Goal: Information Seeking & Learning: Check status

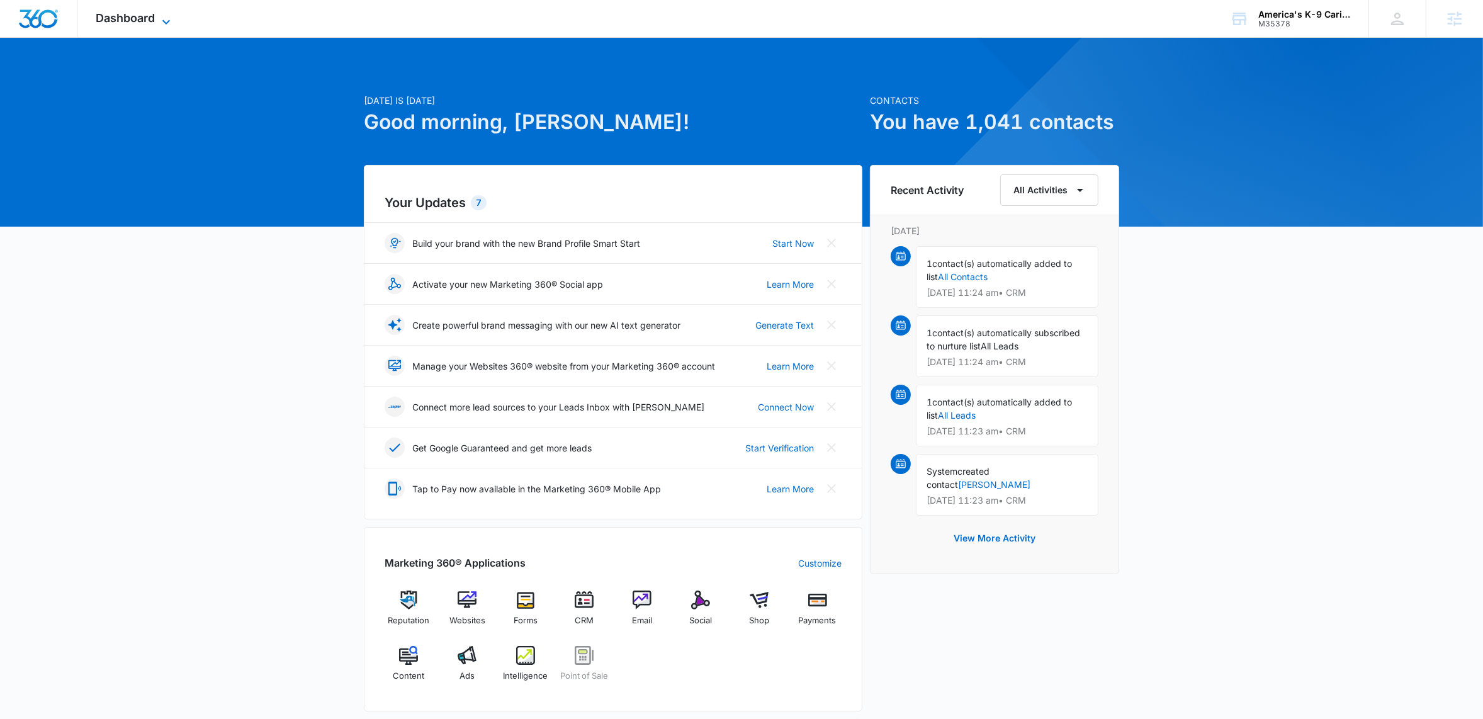
click at [165, 25] on icon at bounding box center [166, 21] width 15 height 15
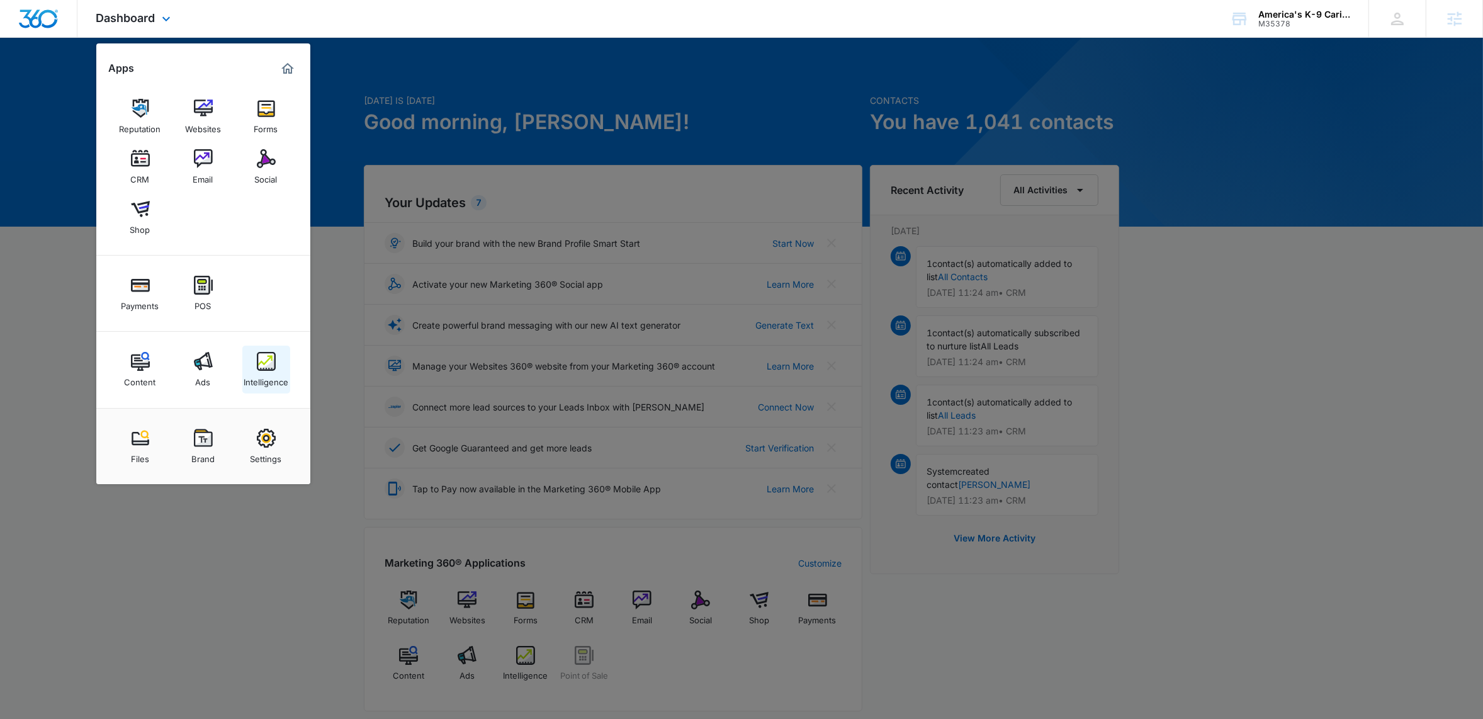
click at [263, 364] on img at bounding box center [266, 361] width 19 height 19
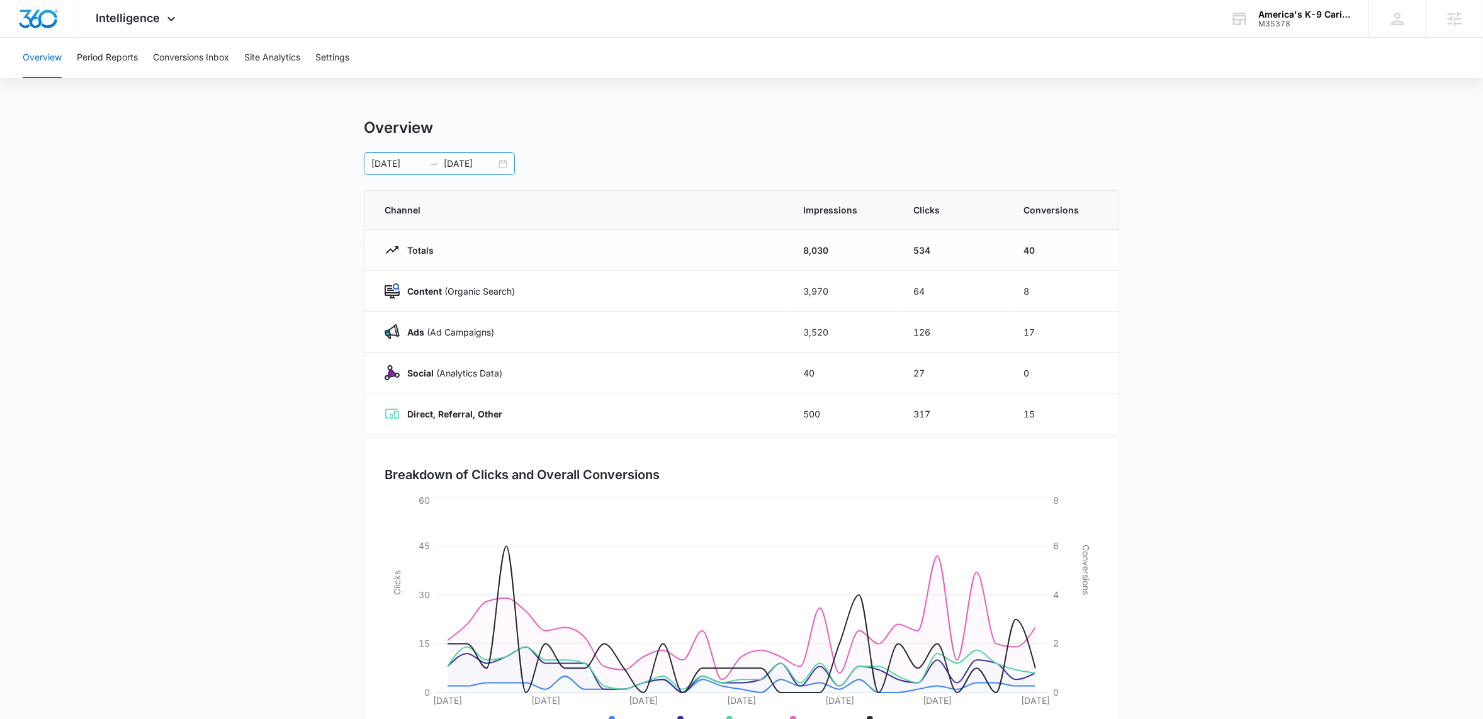
click at [502, 164] on div "[DATE] [DATE]" at bounding box center [439, 163] width 151 height 23
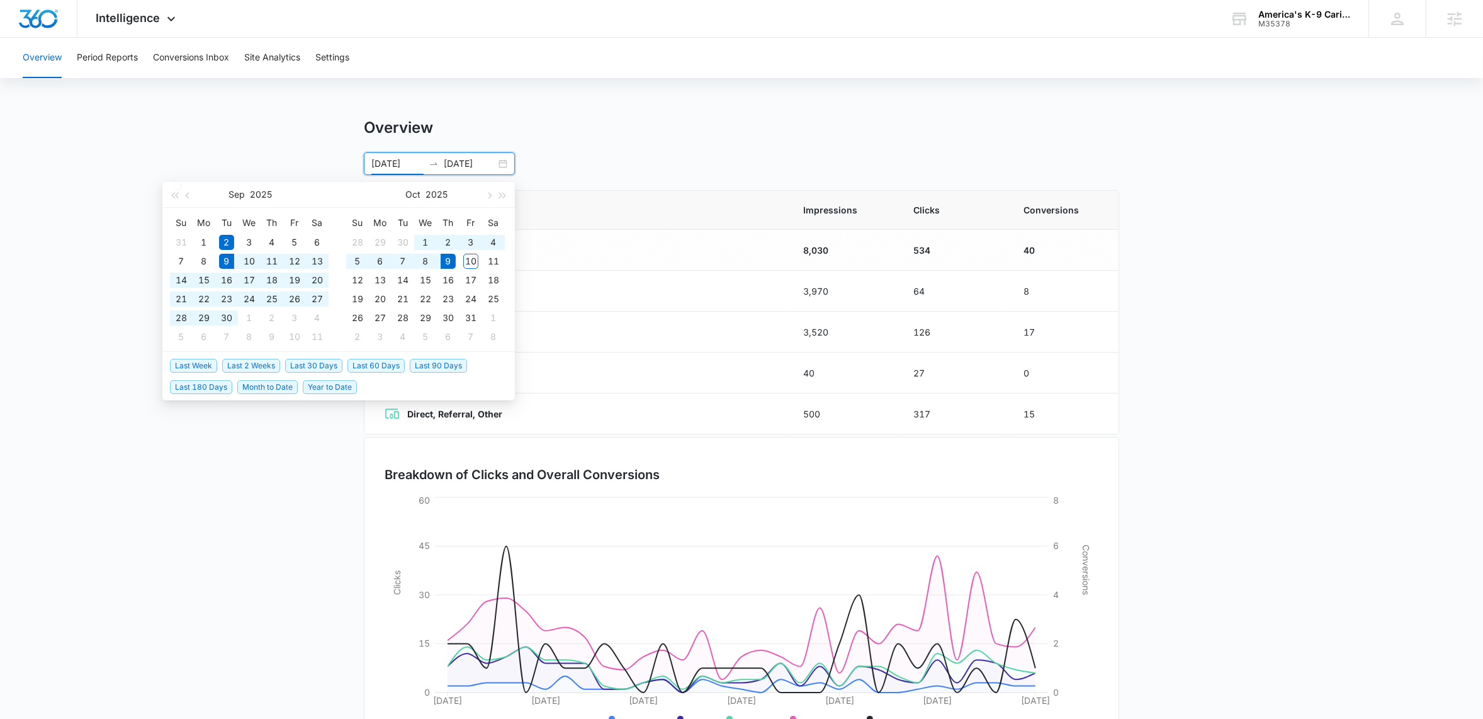
click at [322, 364] on span "Last 30 Days" at bounding box center [313, 366] width 57 height 14
type input "[DATE]"
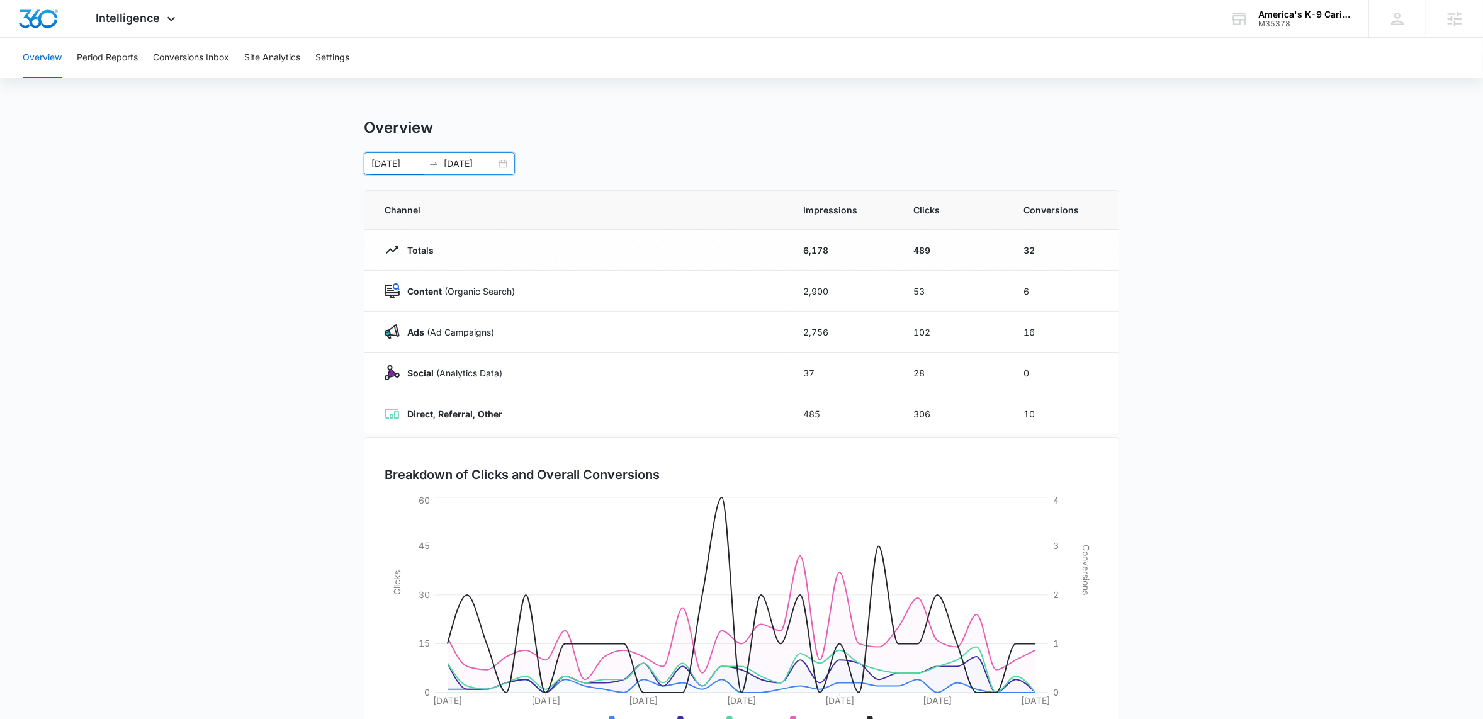
click at [183, 353] on main "Overview [DATE] [DATE] [DATE] Su Mo Tu We Th Fr Sa 31 1 2 3 4 5 6 7 8 9 10 11 1…" at bounding box center [741, 448] width 1483 height 661
click at [114, 54] on button "Period Reports" at bounding box center [107, 58] width 61 height 40
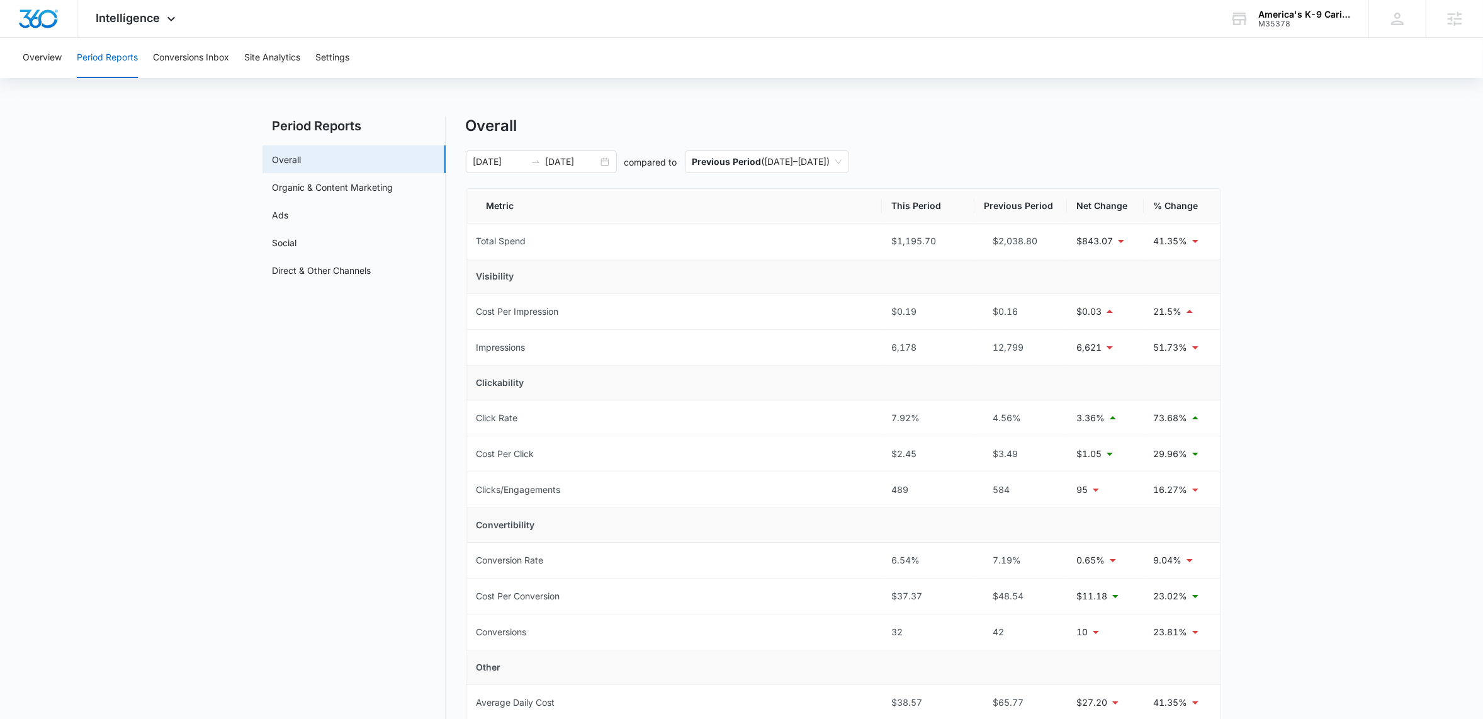
scroll to position [3, 0]
click at [213, 301] on main "Period Reports Overall Organic & Content Marketing Ads Social Direct & Other Ch…" at bounding box center [741, 607] width 1483 height 985
click at [289, 211] on link "Ads" at bounding box center [280, 213] width 16 height 13
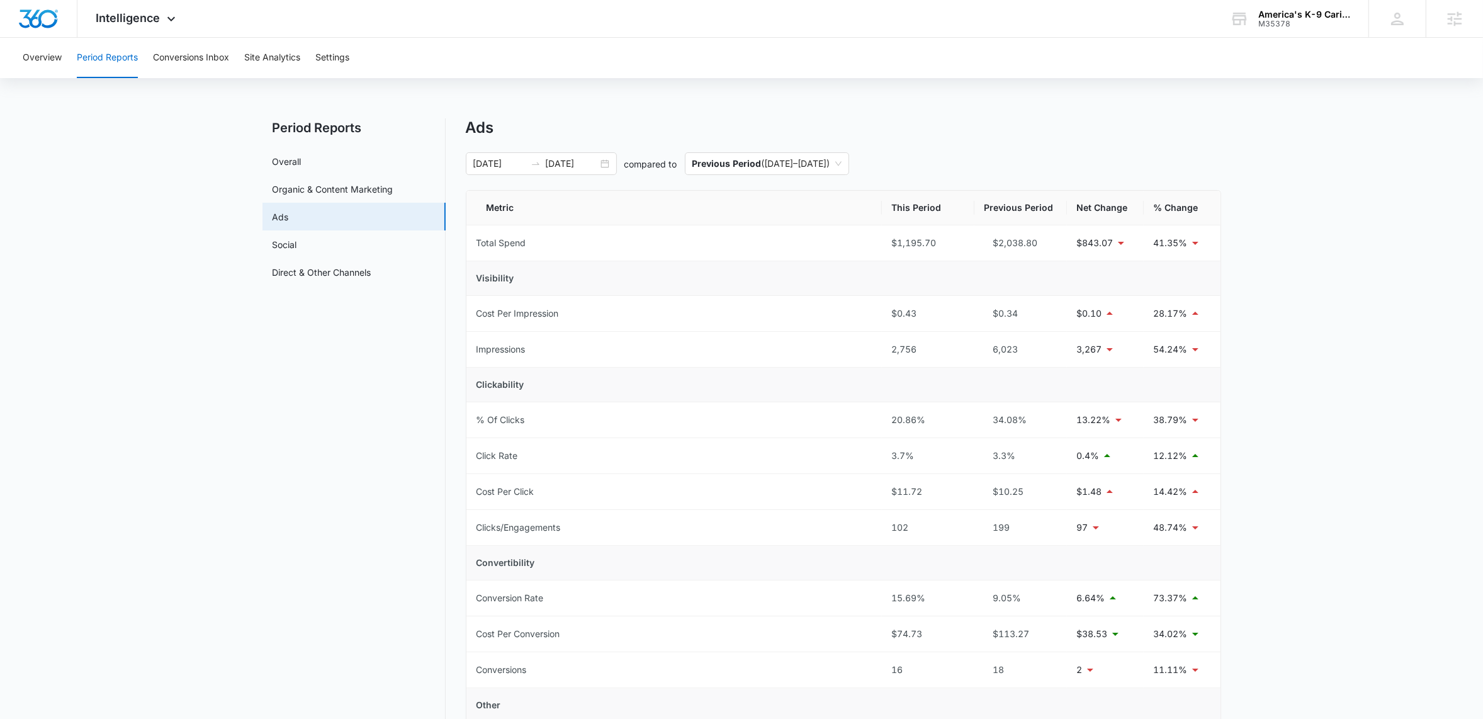
click at [171, 267] on main "Period Reports Overall Organic & Content Marketing Ads Social Direct & Other Ch…" at bounding box center [741, 520] width 1483 height 805
click at [334, 480] on nav "Period Reports Overall Organic & Content Marketing Ads Social Direct & Other Ch…" at bounding box center [353, 513] width 183 height 790
click at [174, 17] on icon at bounding box center [171, 21] width 15 height 15
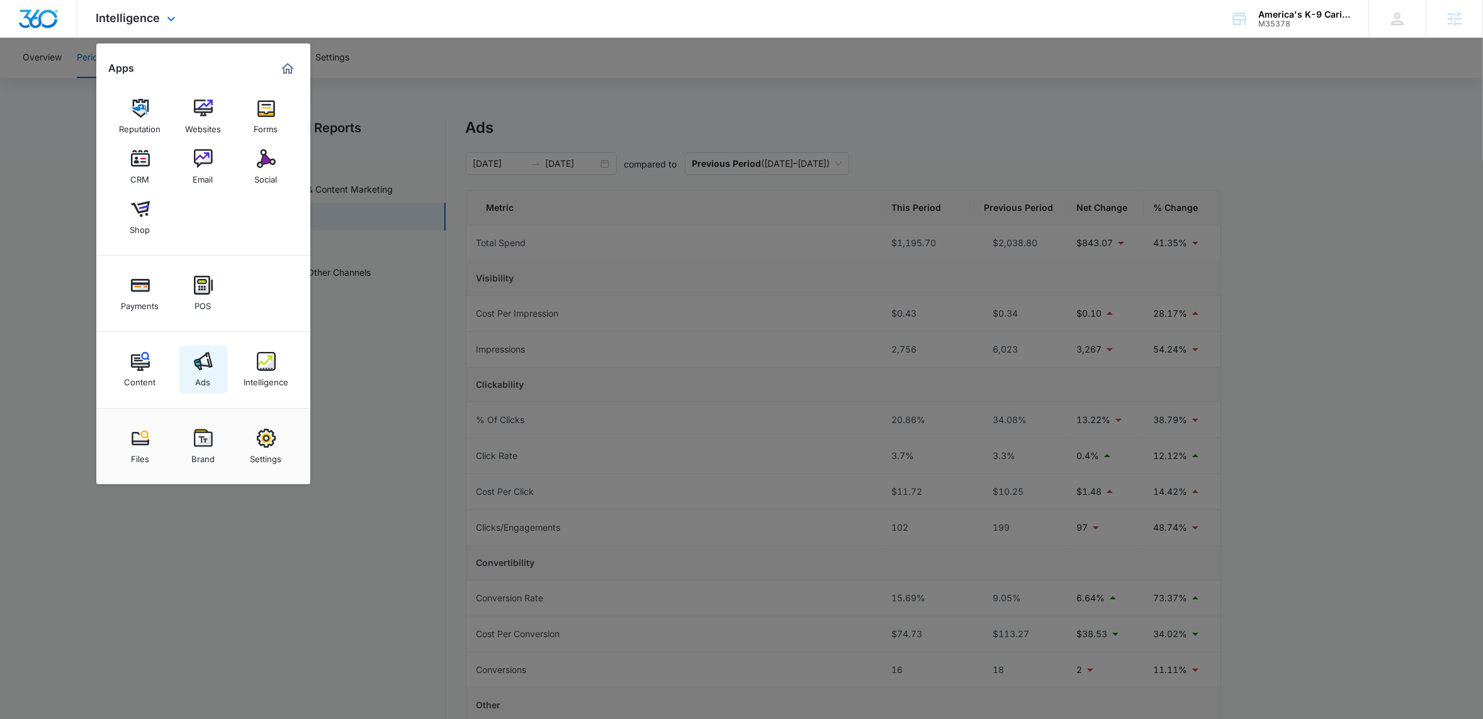
click at [208, 349] on link "Ads" at bounding box center [203, 369] width 48 height 48
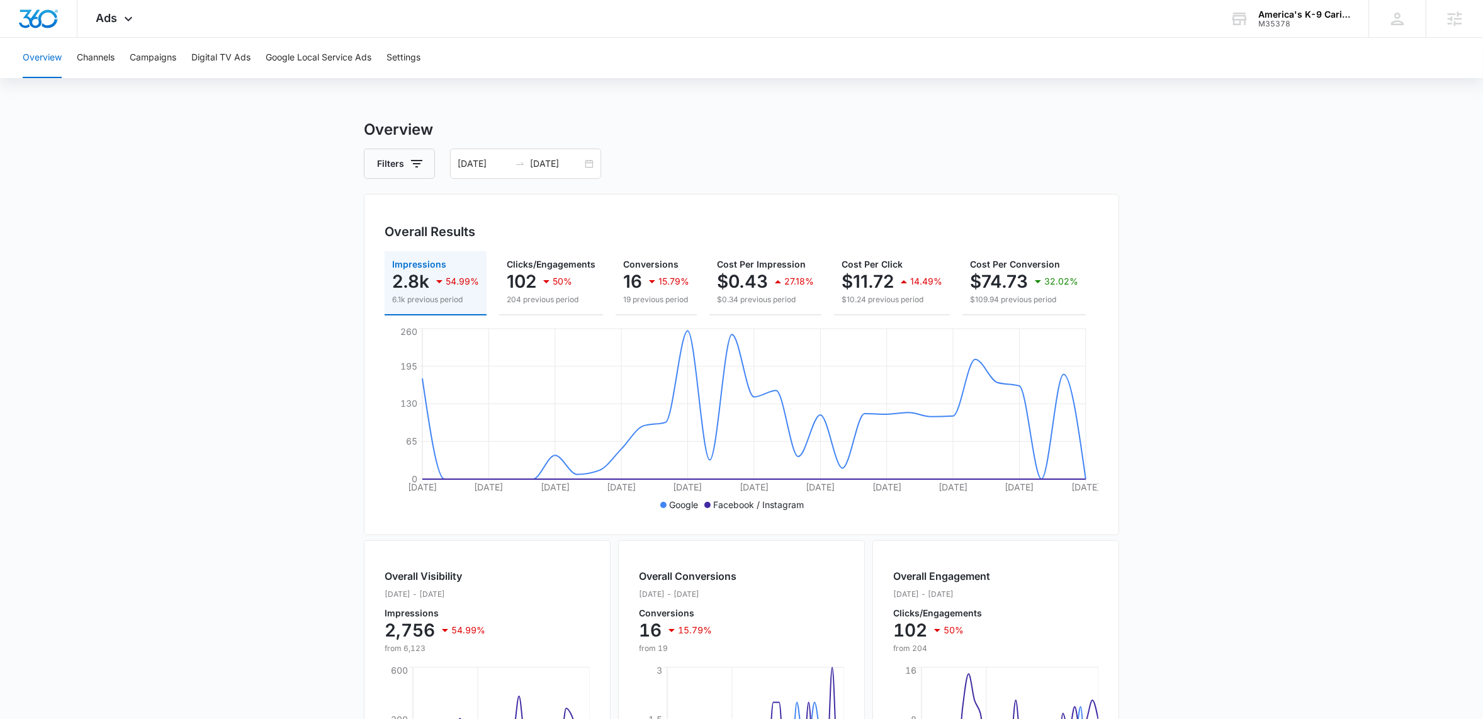
click at [213, 308] on main "Overview Filters [DATE] [DATE] Overall Results Impressions 2.8k 54.99% 6.1k pre…" at bounding box center [741, 570] width 1483 height 904
click at [583, 163] on div "[DATE] [DATE]" at bounding box center [525, 164] width 151 height 30
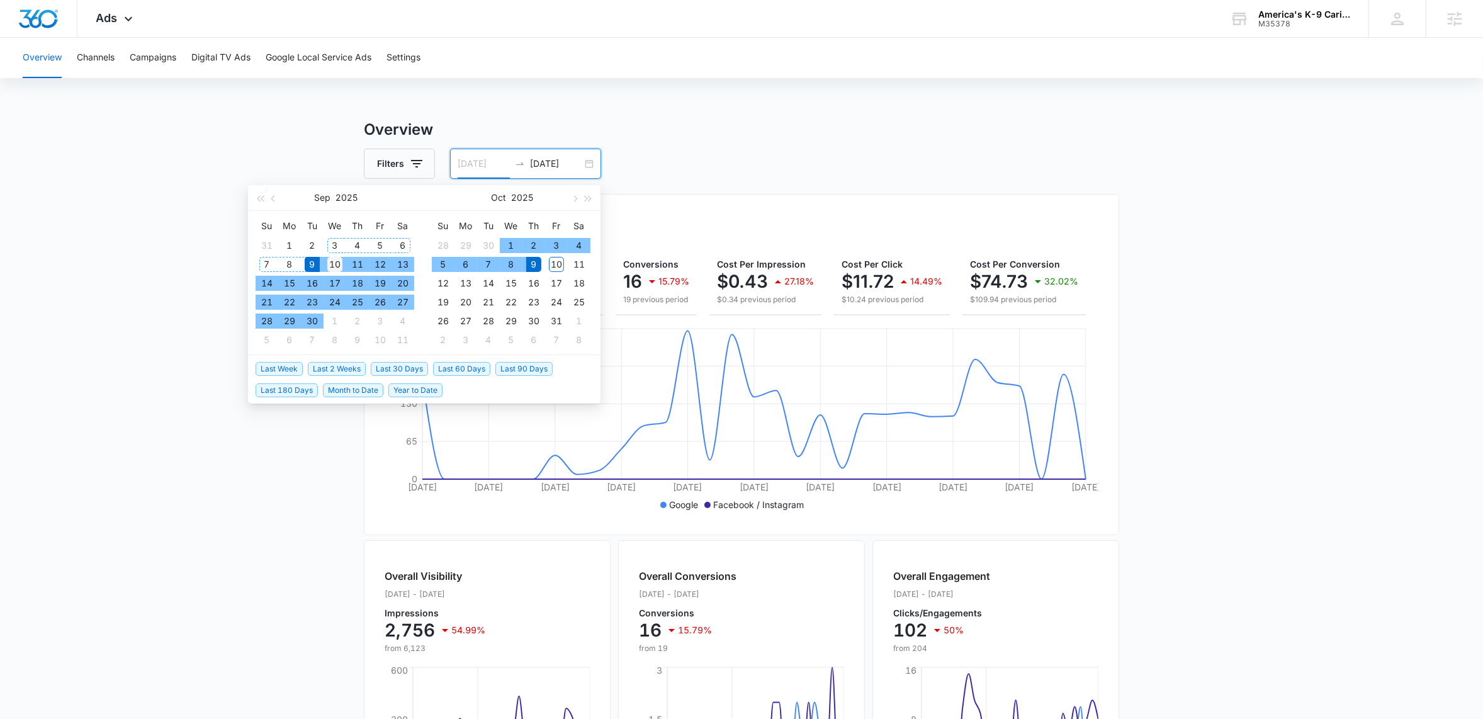
type input "[DATE]"
click at [330, 265] on div "10" at bounding box center [334, 264] width 15 height 15
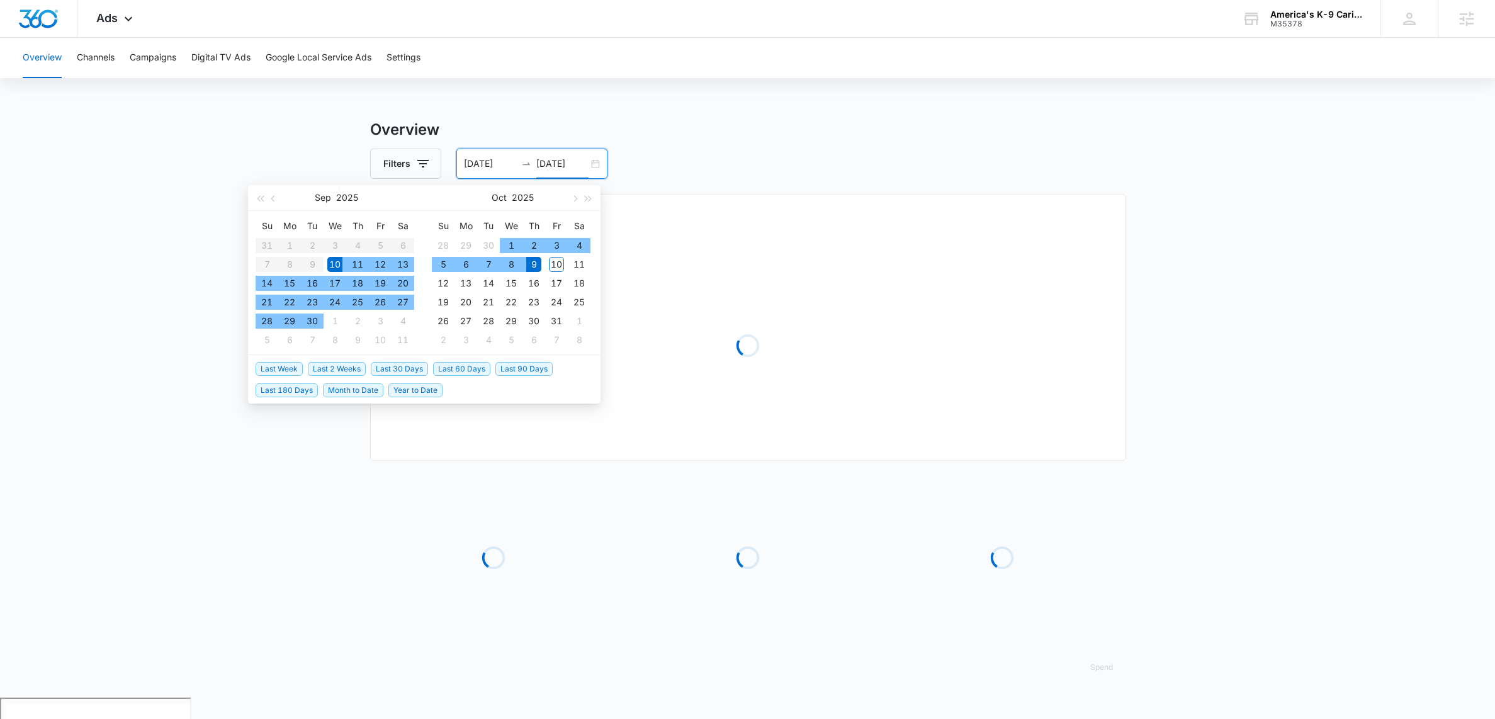
type input "[DATE]"
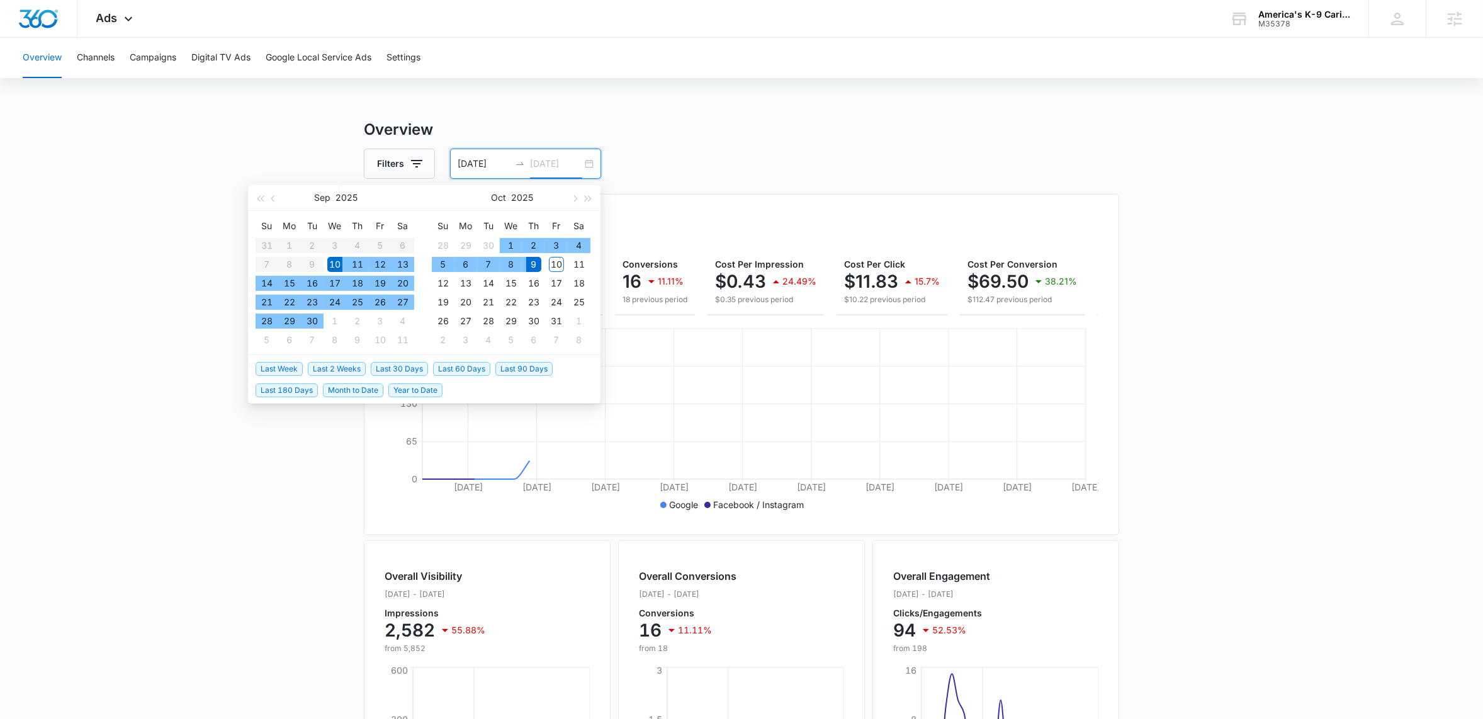
click at [536, 263] on div "9" at bounding box center [533, 264] width 15 height 15
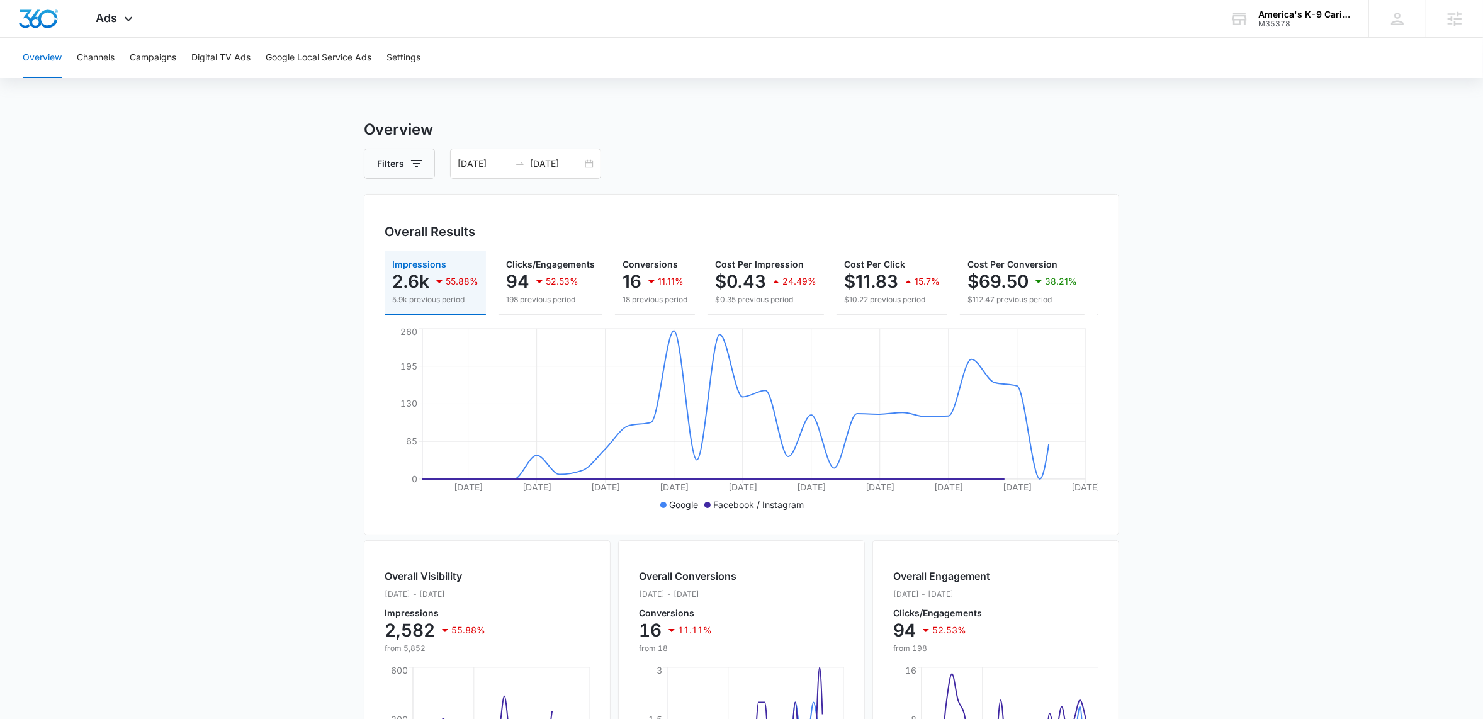
click at [778, 115] on div "Overview Channels Campaigns Digital TV Ads Google Local Service Ads Settings Ov…" at bounding box center [741, 530] width 1483 height 984
click at [265, 218] on main "Overview Filters [DATE] [DATE] Overall Results Impressions 2.6k 55.88% 5.9k pre…" at bounding box center [741, 570] width 1483 height 904
click at [223, 239] on main "Overview Filters [DATE] [DATE] Overall Results Impressions 2.6k 55.88% 5.9k pre…" at bounding box center [741, 570] width 1483 height 904
click at [263, 308] on main "Overview Filters [DATE] [DATE] Overall Results Impressions 2.6k 55.88% 5.9k pre…" at bounding box center [741, 570] width 1483 height 904
click at [145, 54] on button "Campaigns" at bounding box center [153, 58] width 47 height 40
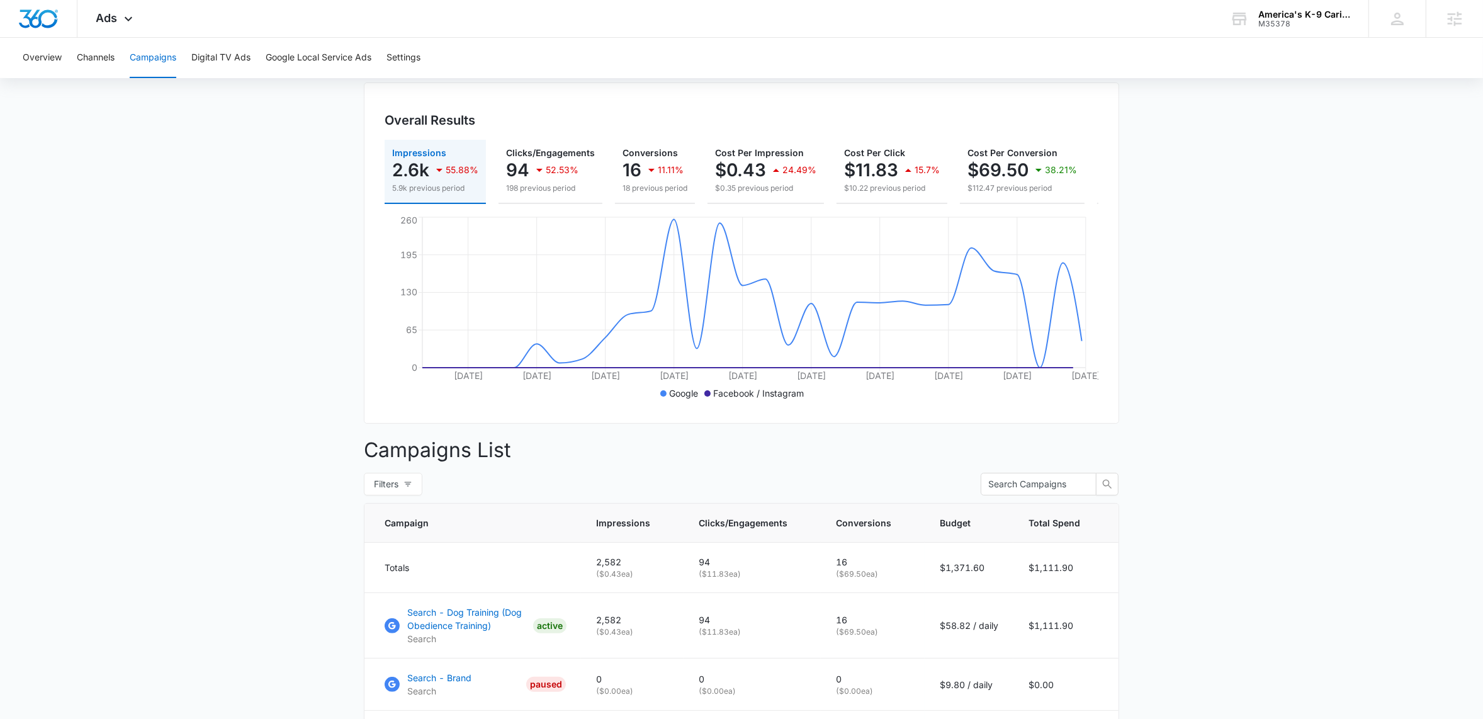
scroll to position [269, 0]
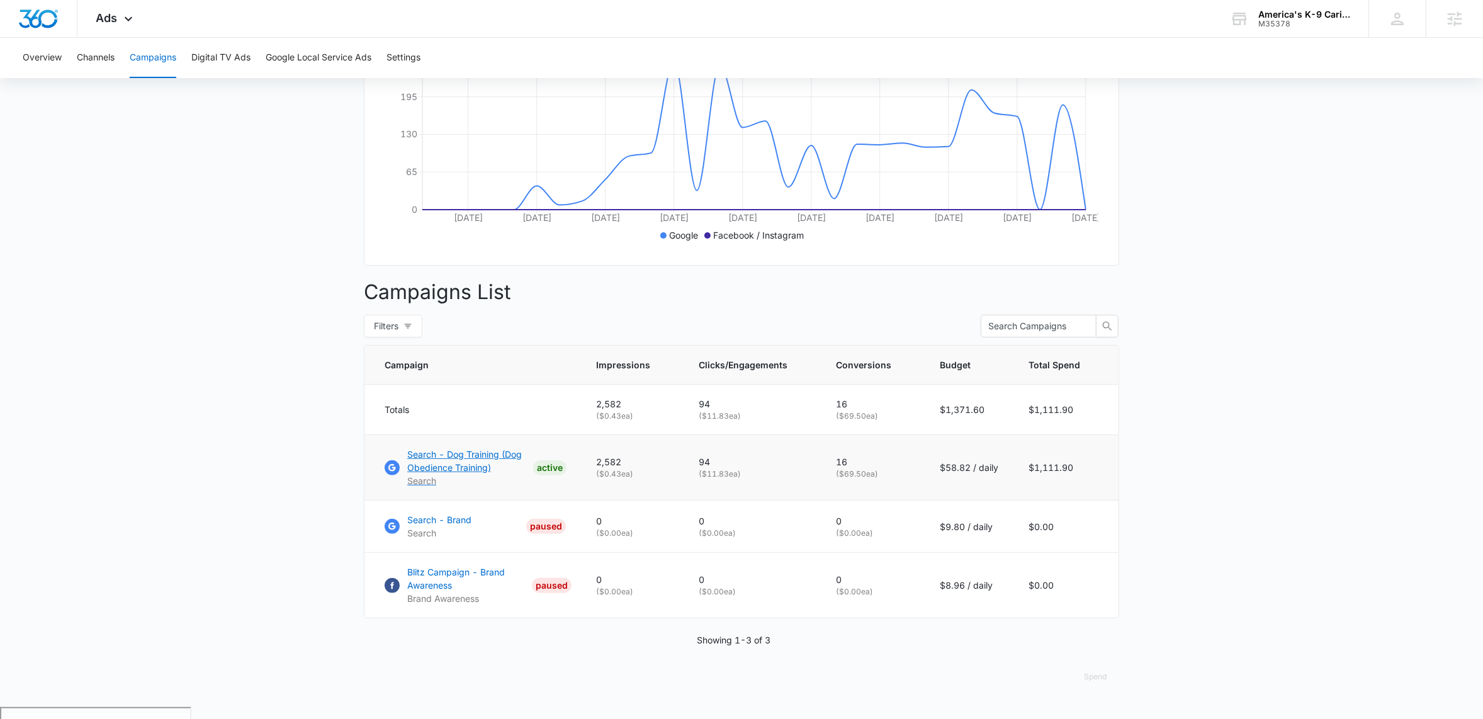
click at [440, 468] on p "Search - Dog Training (Dog Obedience Training)" at bounding box center [467, 460] width 121 height 26
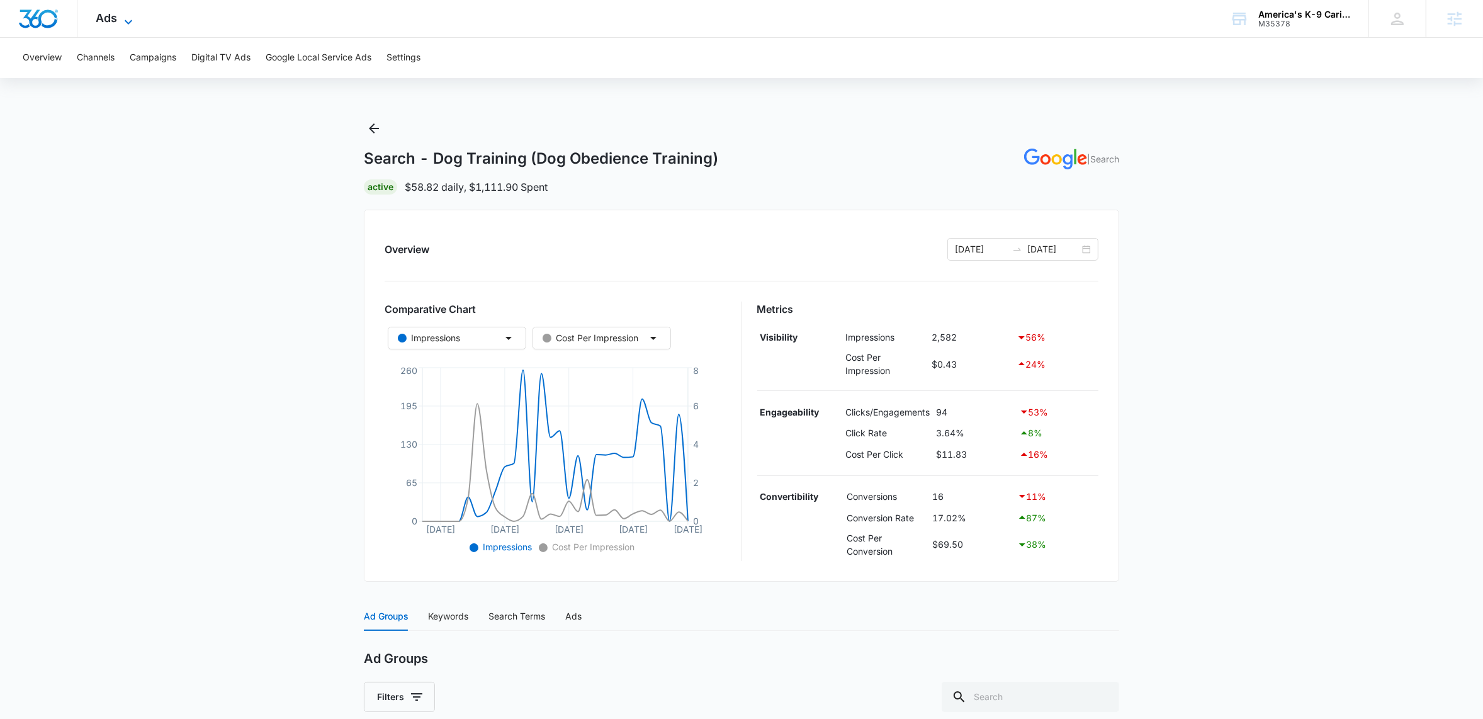
click at [128, 19] on icon at bounding box center [128, 21] width 15 height 15
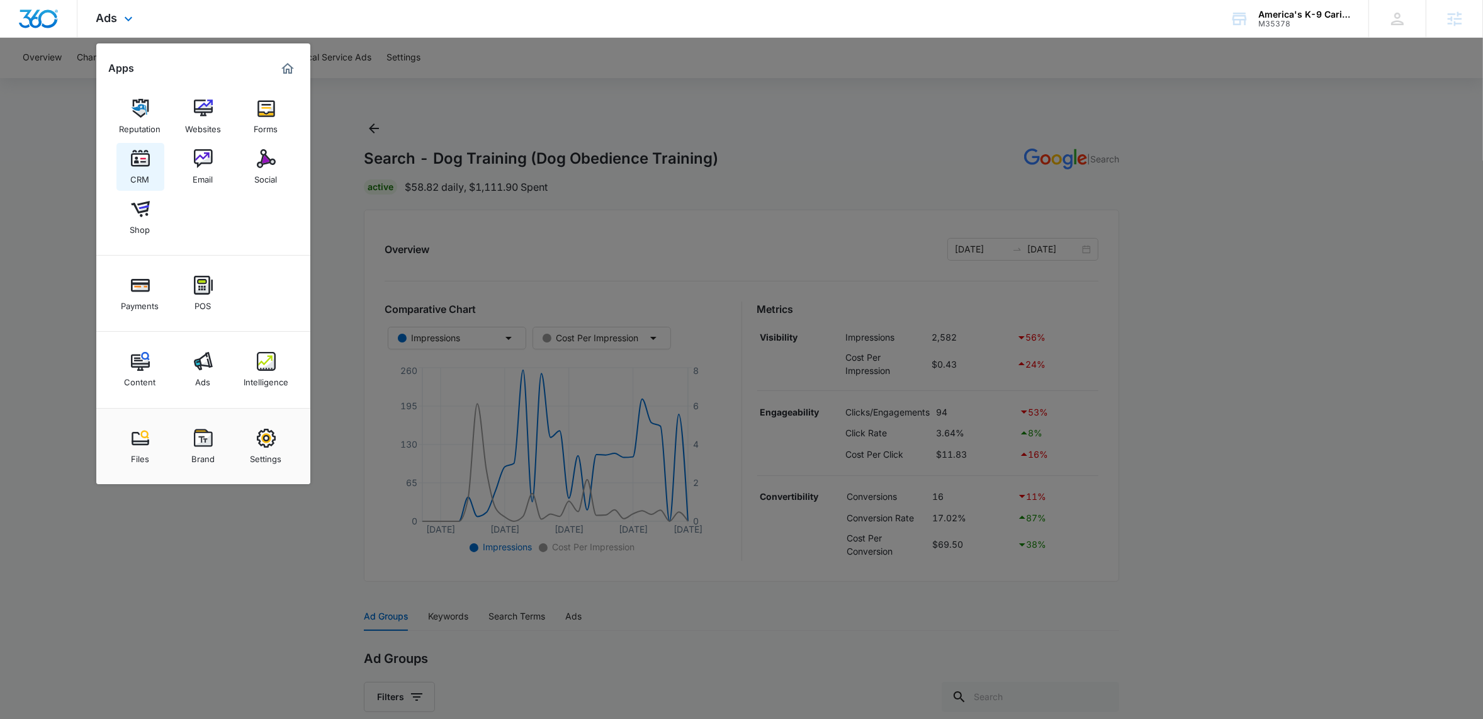
click at [140, 159] on img at bounding box center [140, 158] width 19 height 19
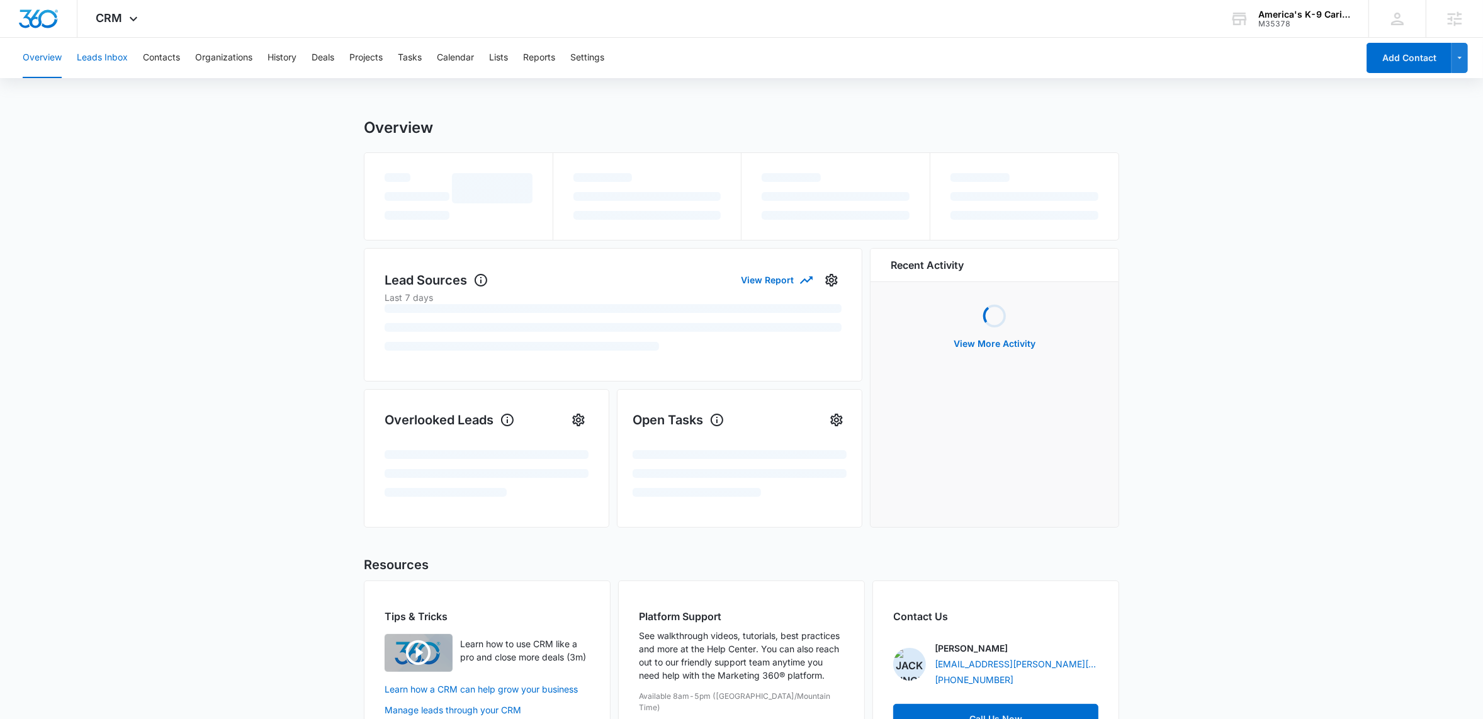
click at [109, 67] on button "Leads Inbox" at bounding box center [102, 58] width 51 height 40
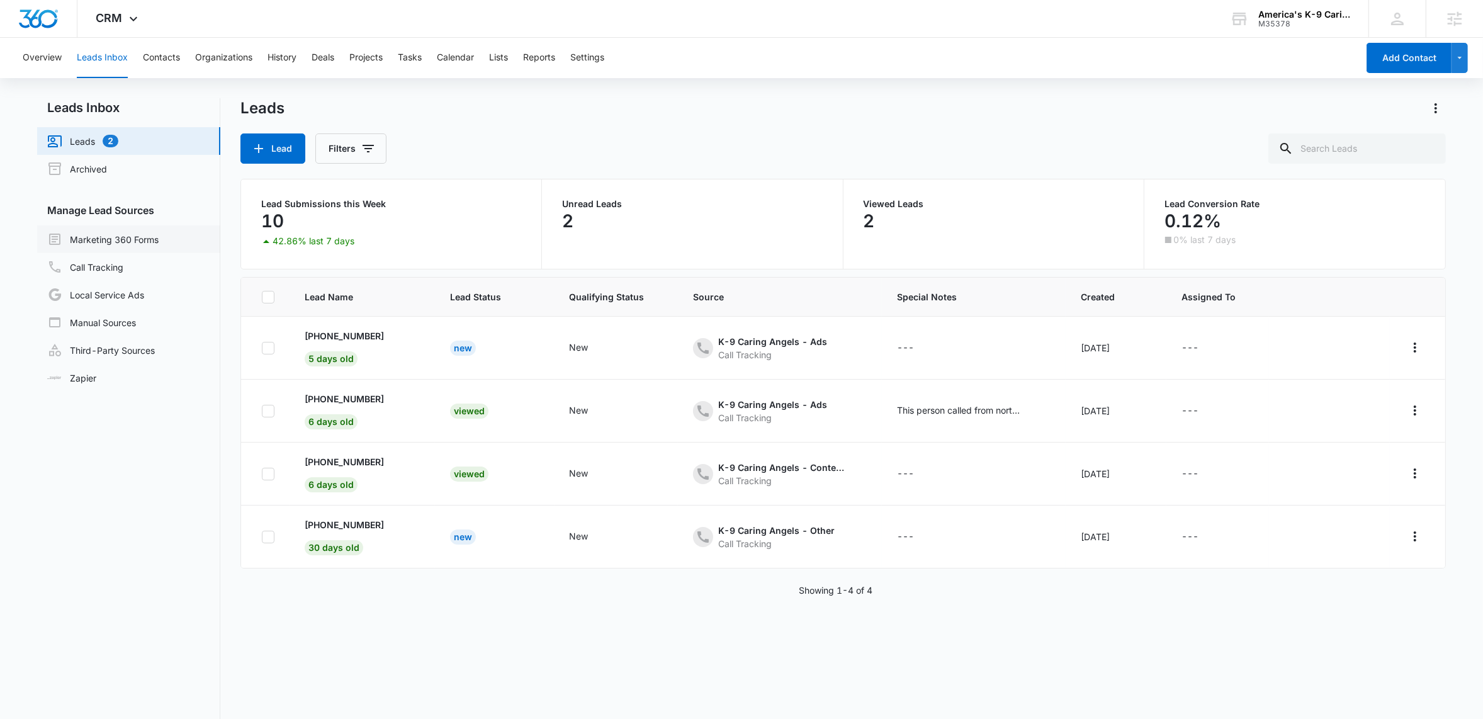
click at [127, 242] on link "Marketing 360 Forms" at bounding box center [102, 239] width 111 height 15
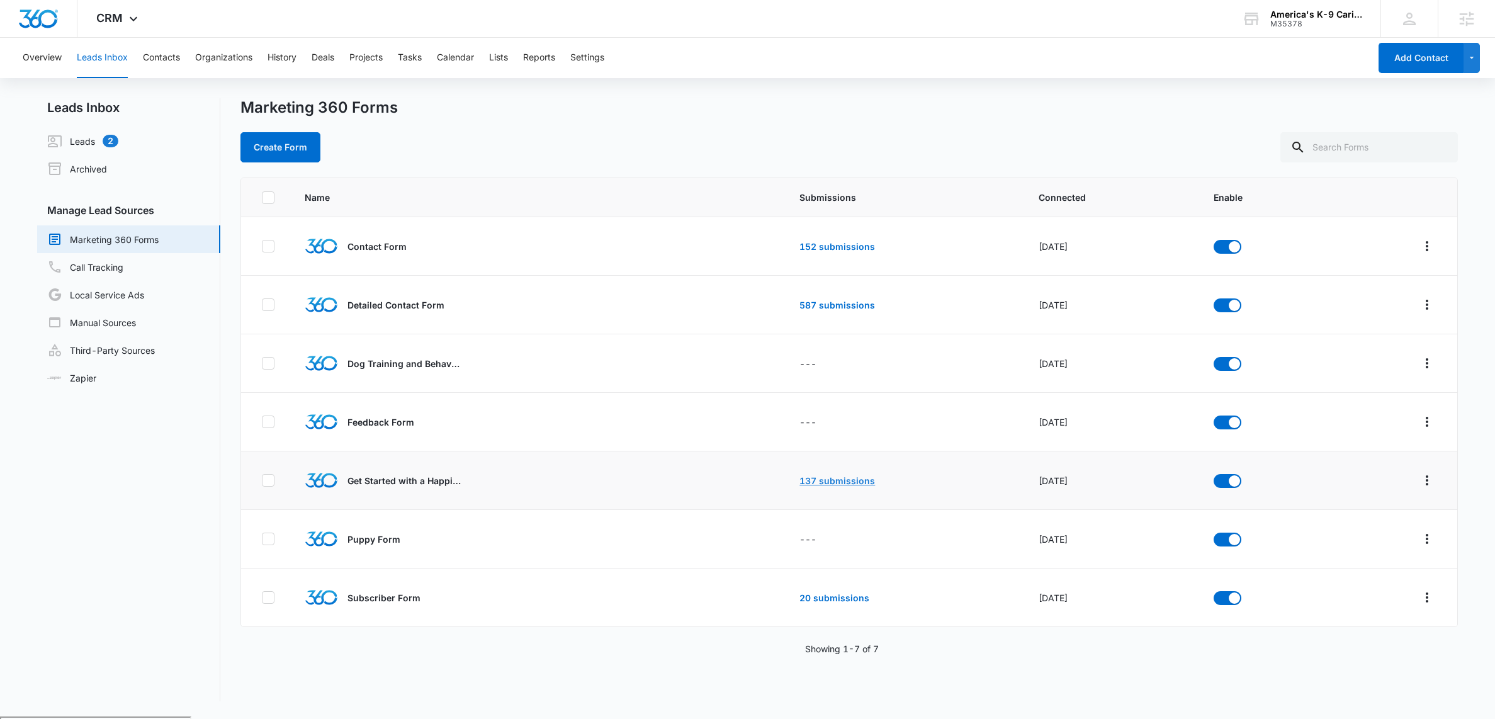
click at [830, 481] on link "137 submissions" at bounding box center [837, 480] width 76 height 11
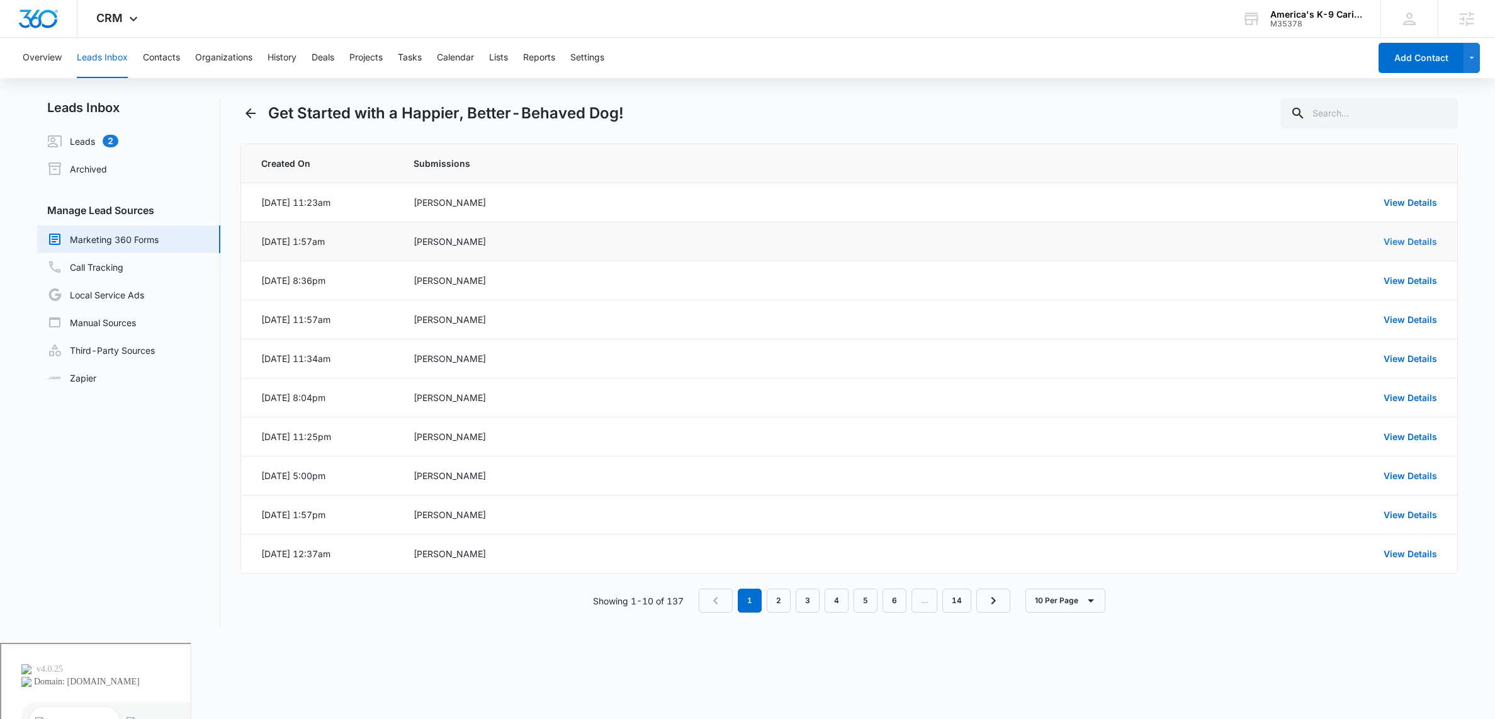
click at [1412, 239] on link "View Details" at bounding box center [1409, 241] width 53 height 11
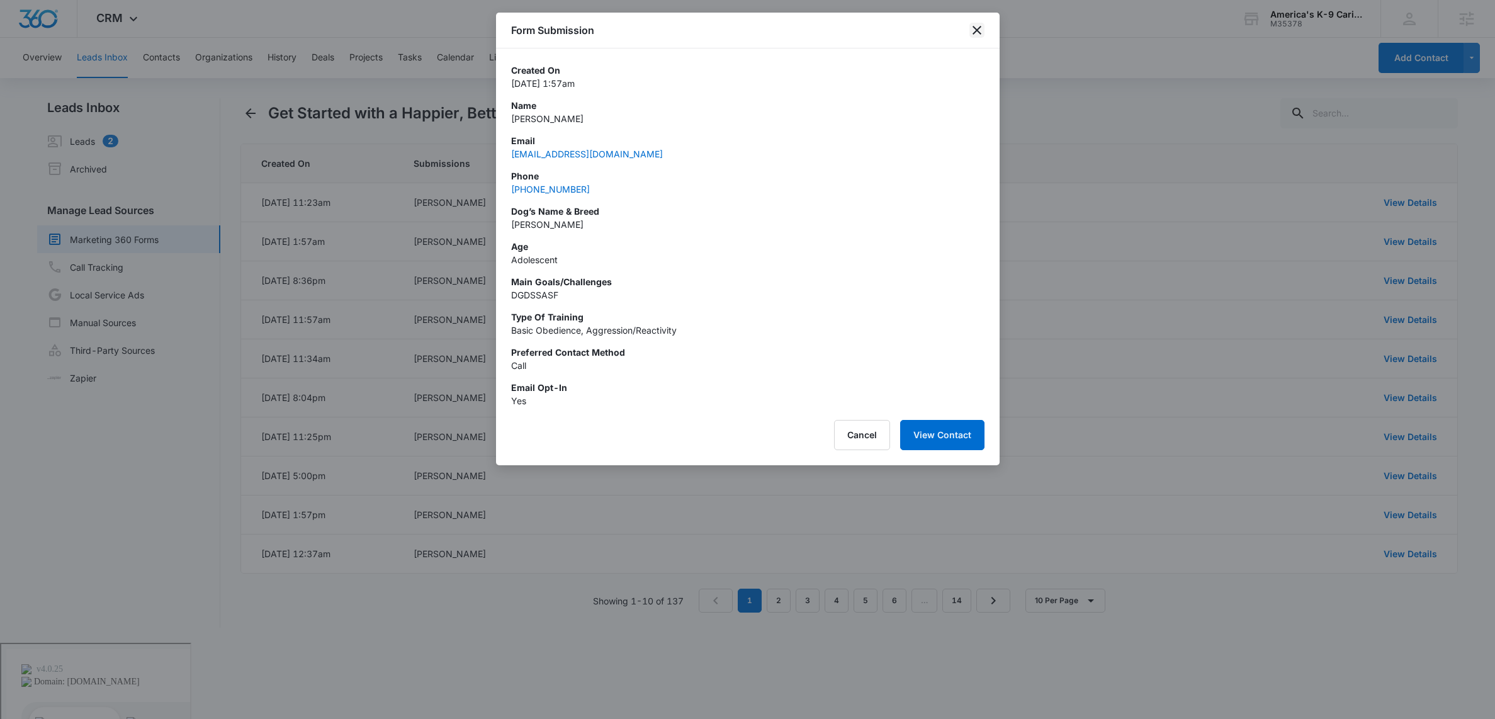
click at [978, 28] on icon "close" at bounding box center [976, 30] width 9 height 9
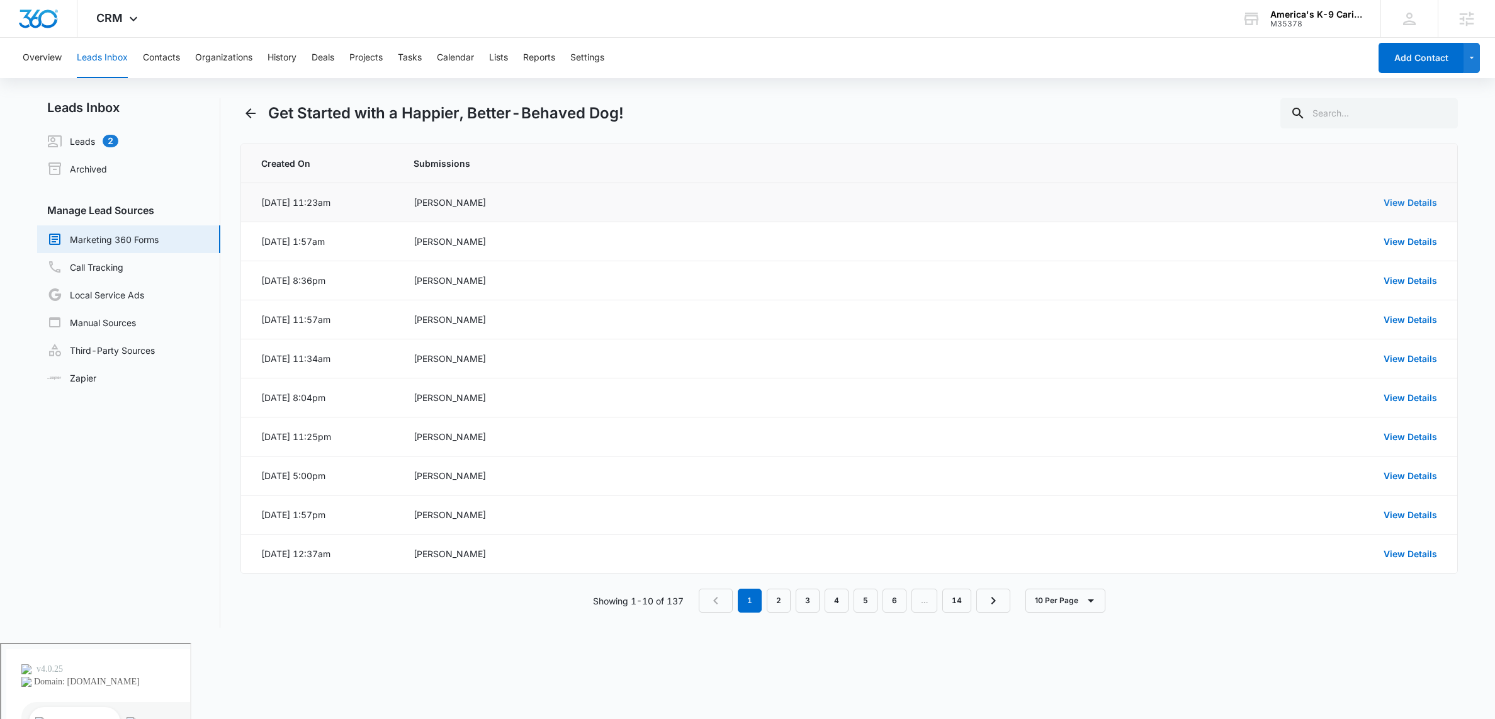
click at [1414, 201] on link "View Details" at bounding box center [1409, 202] width 53 height 11
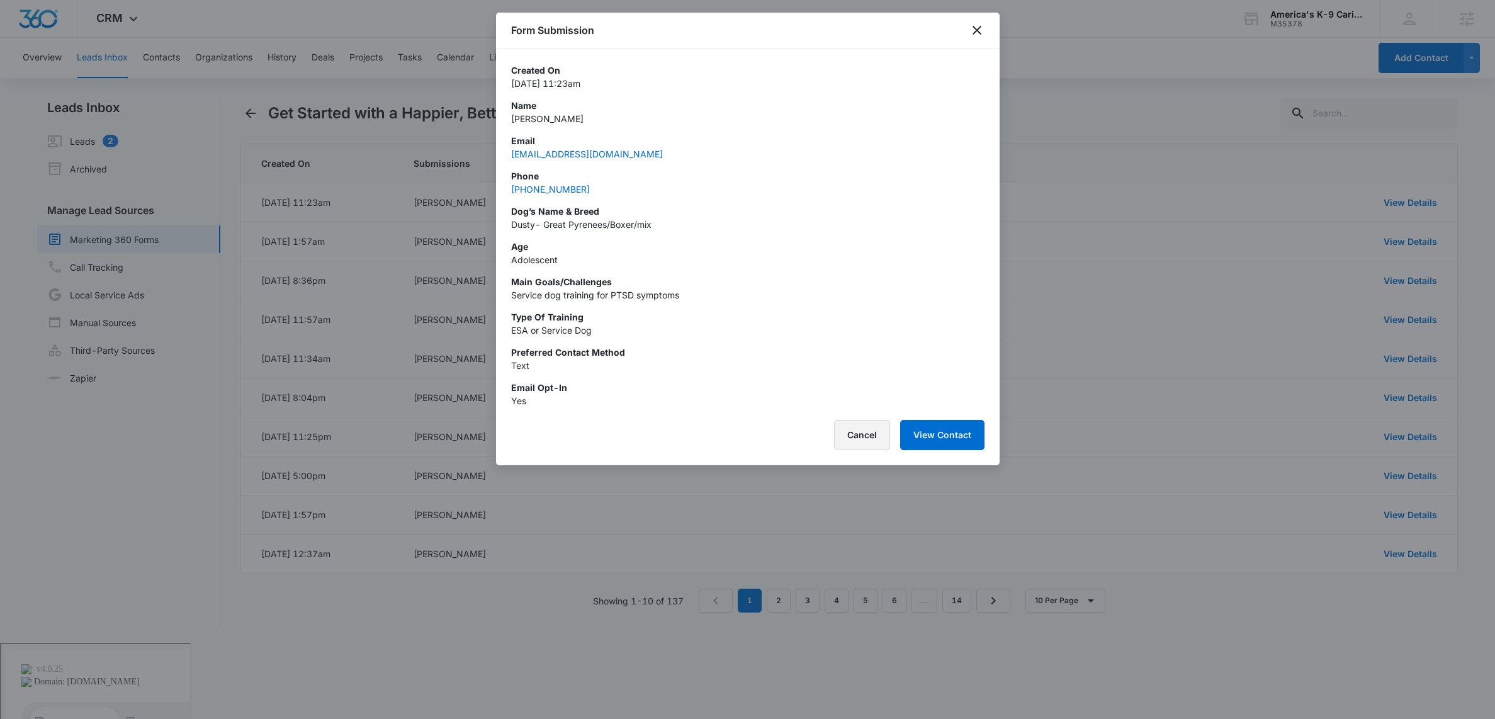
click at [870, 432] on button "Cancel" at bounding box center [862, 435] width 56 height 30
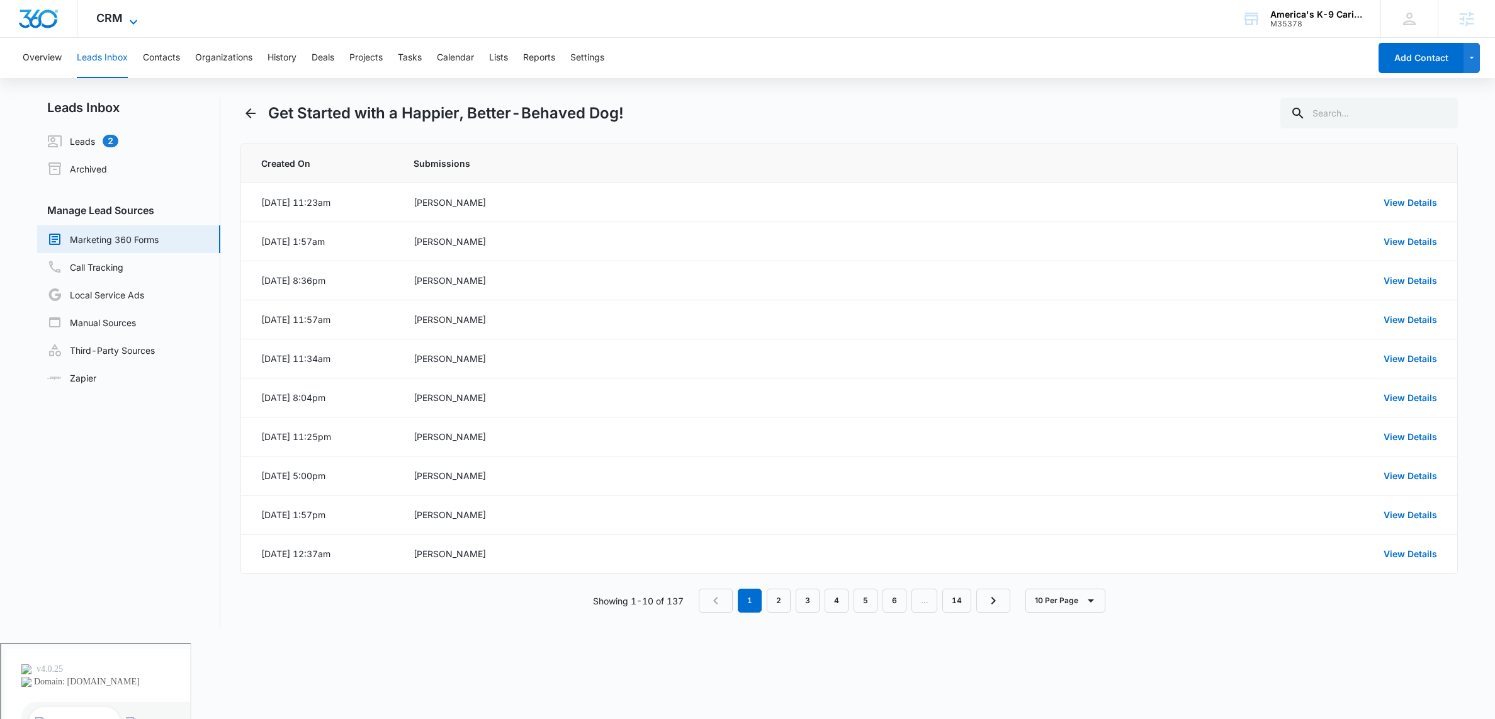
click at [136, 20] on icon at bounding box center [134, 22] width 8 height 4
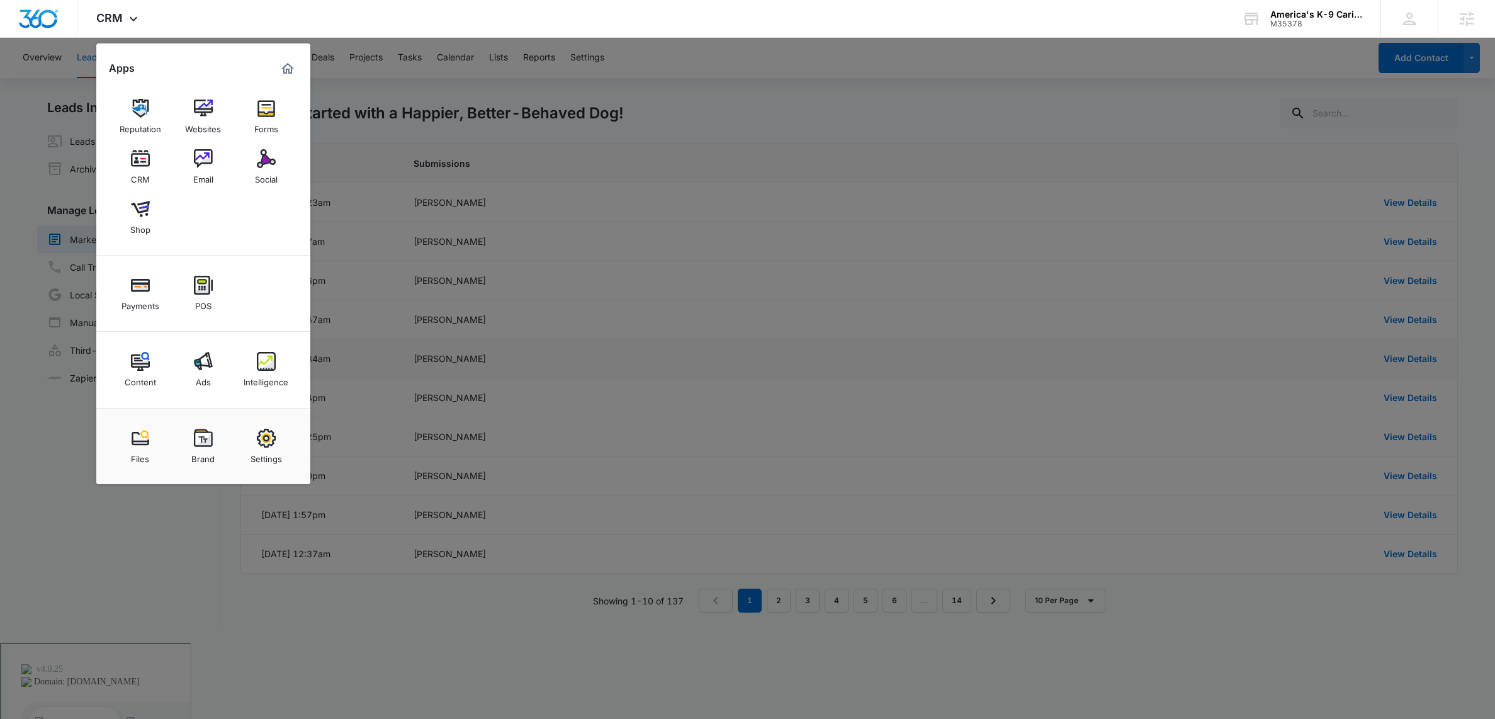
click at [261, 377] on div "Intelligence" at bounding box center [266, 379] width 45 height 16
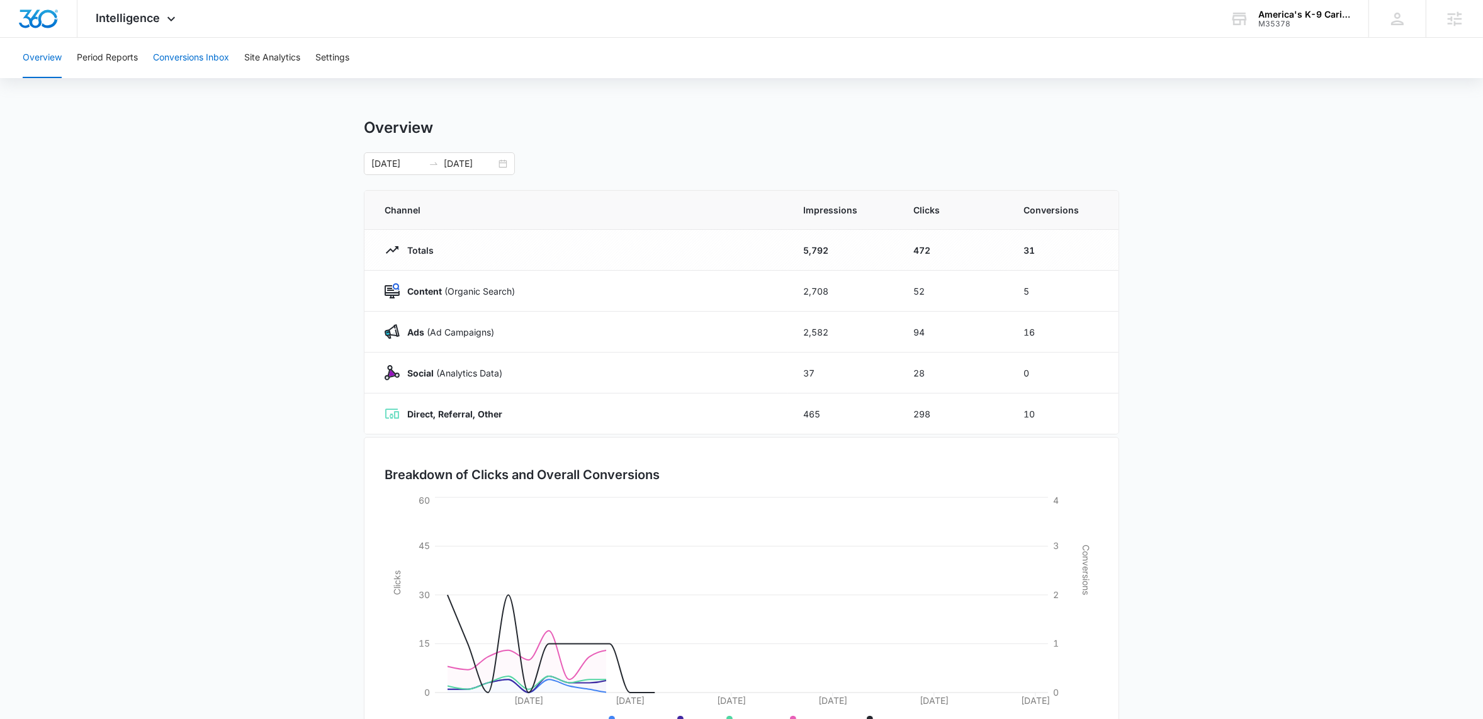
click at [188, 62] on button "Conversions Inbox" at bounding box center [191, 58] width 76 height 40
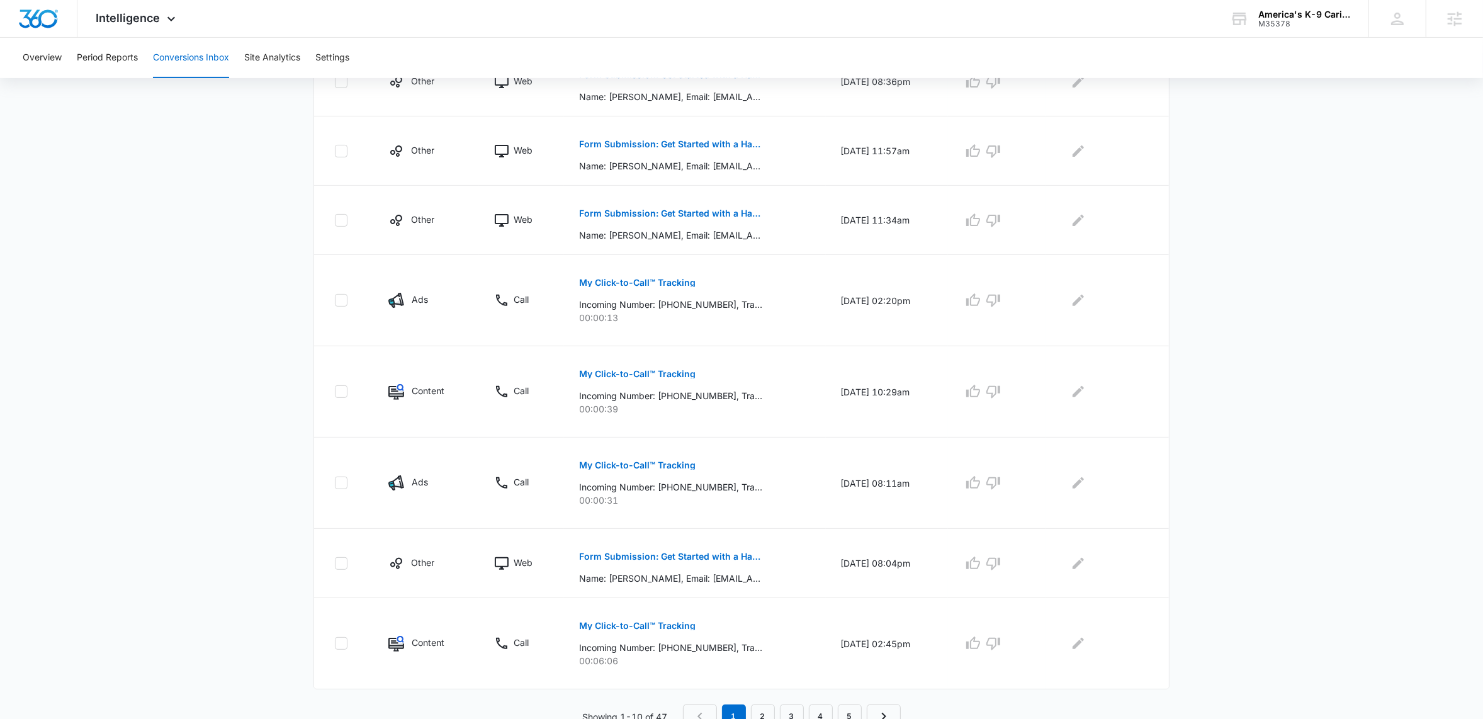
scroll to position [498, 0]
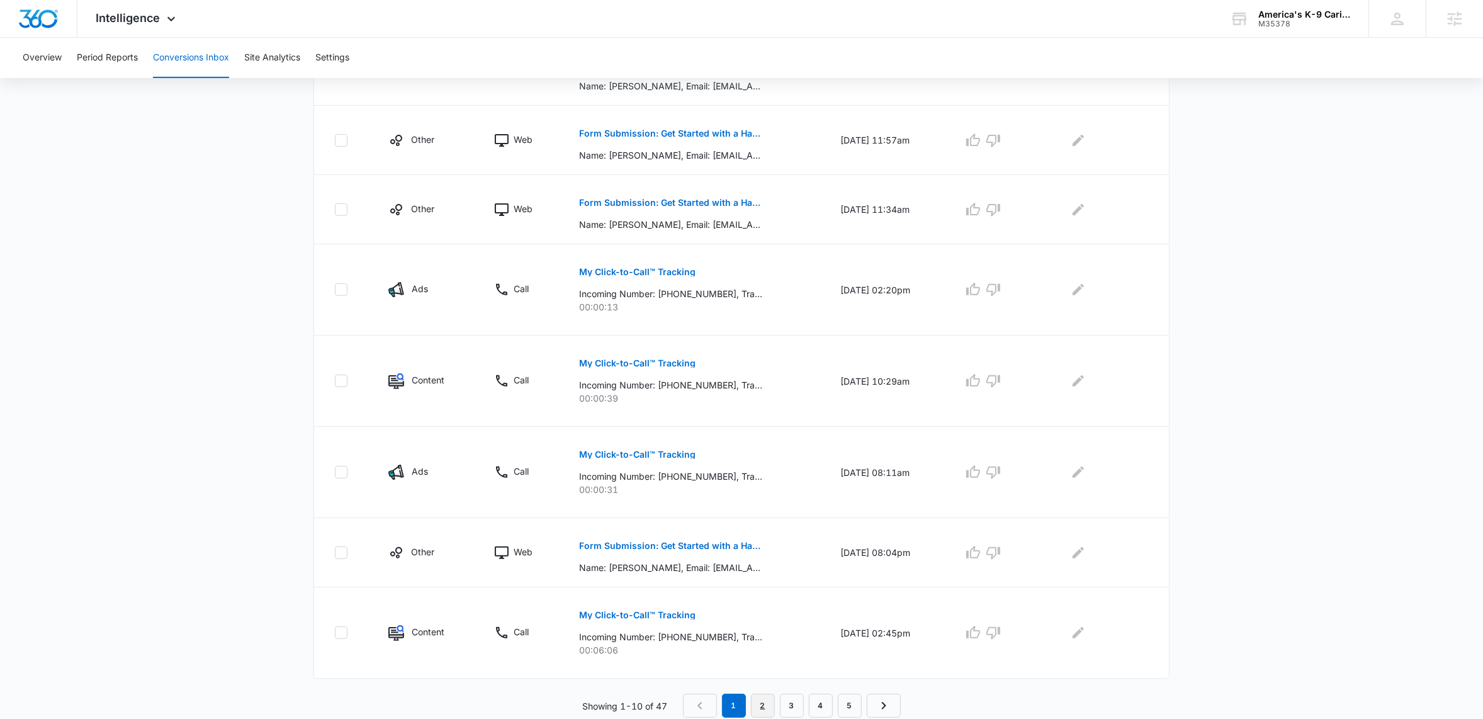
click at [760, 711] on link "2" at bounding box center [763, 705] width 24 height 24
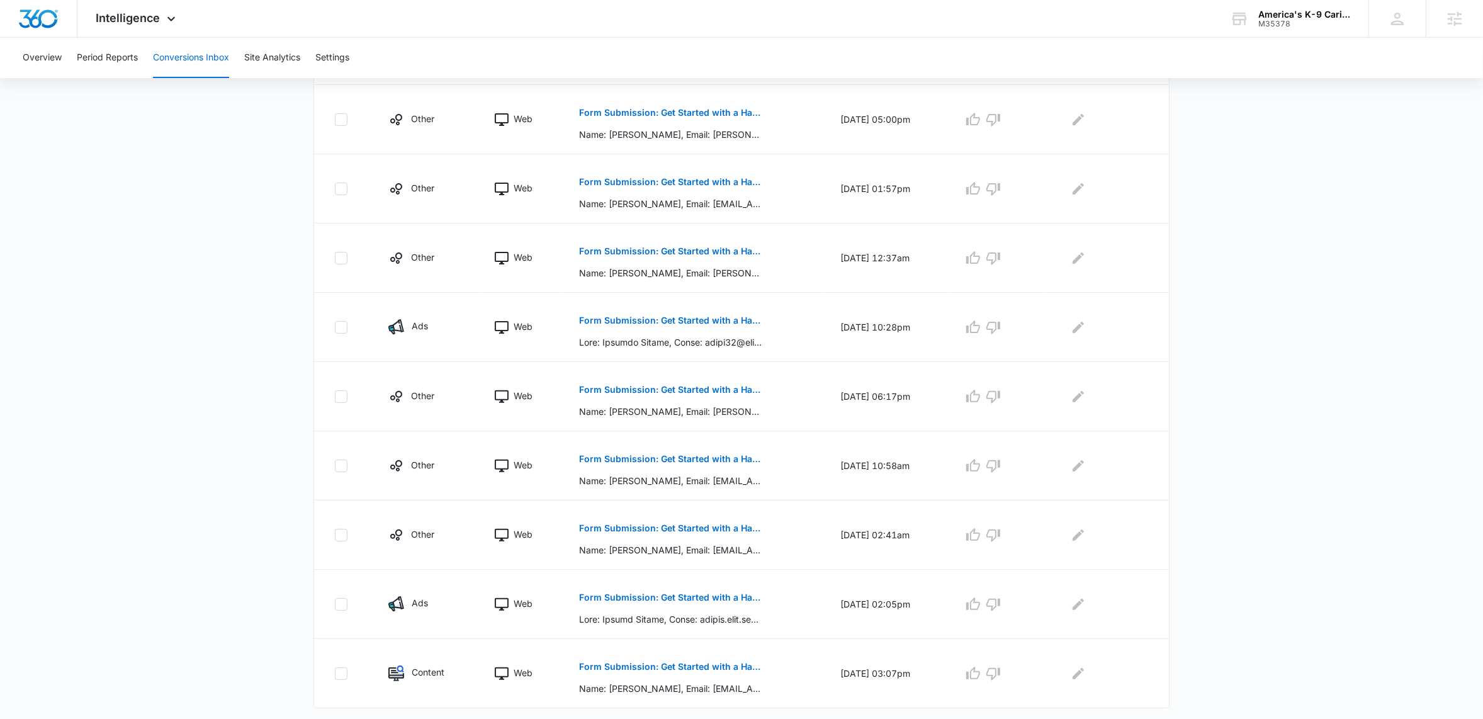
scroll to position [410, 0]
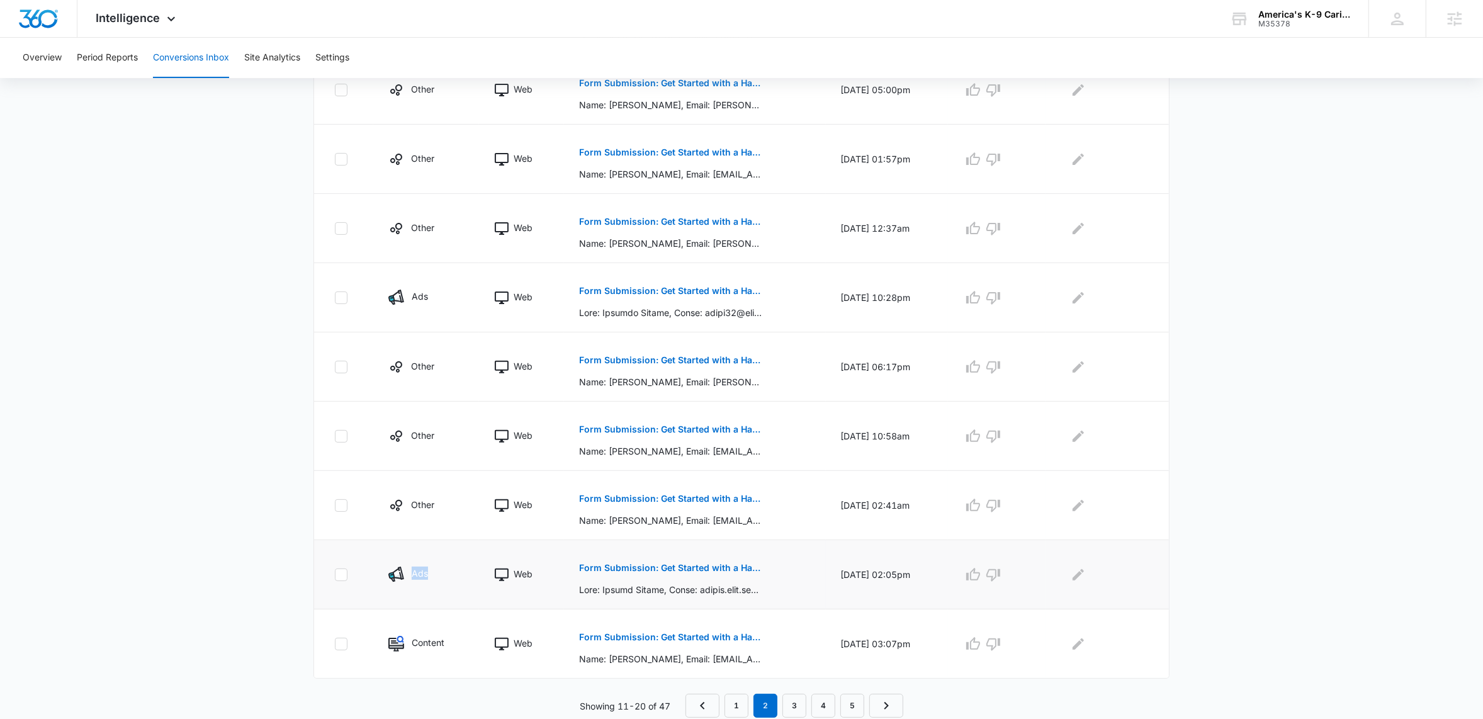
drag, startPoint x: 410, startPoint y: 575, endPoint x: 444, endPoint y: 571, distance: 34.2
click at [432, 569] on div "Ads" at bounding box center [426, 574] width 76 height 16
click at [444, 571] on div "Ads" at bounding box center [426, 574] width 76 height 16
drag, startPoint x: 413, startPoint y: 572, endPoint x: 432, endPoint y: 576, distance: 19.4
click at [431, 576] on div "Ads" at bounding box center [426, 574] width 76 height 16
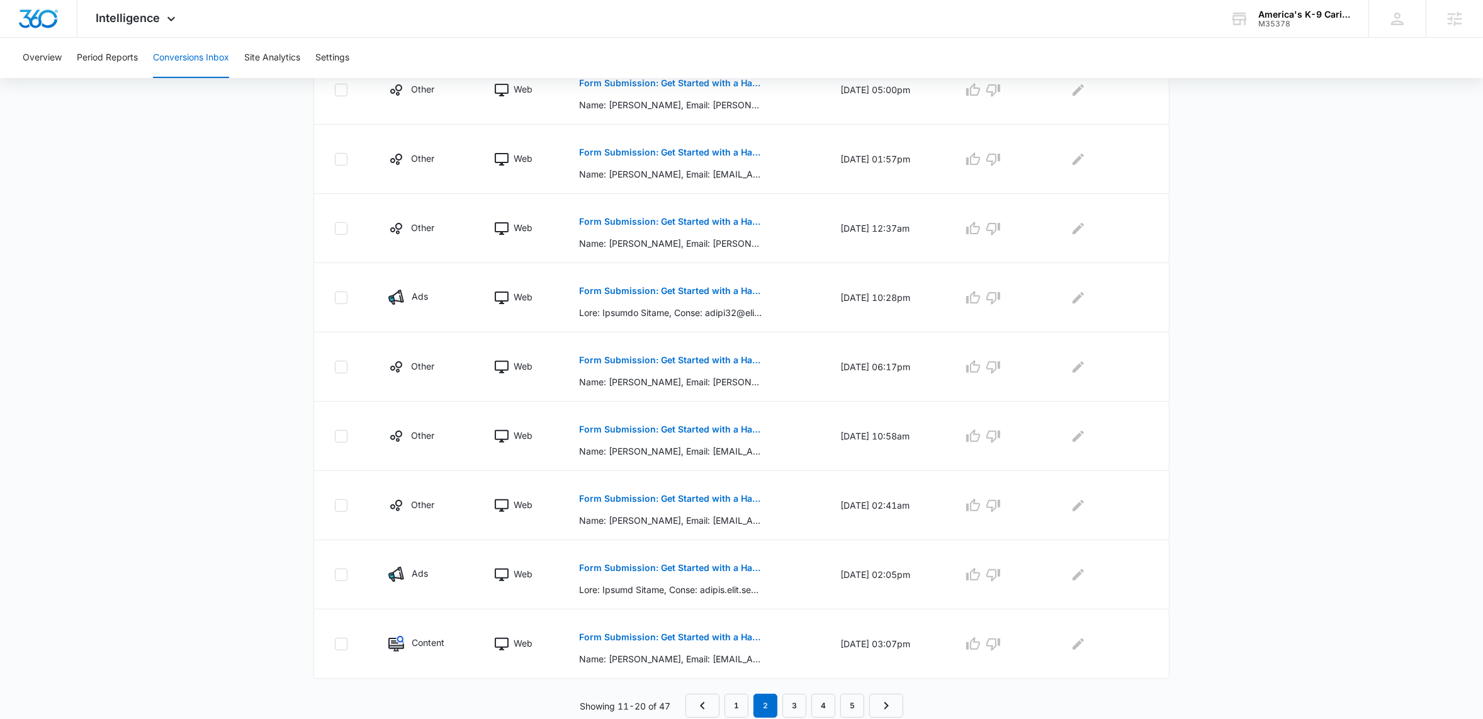
click at [306, 556] on div "Total Conversions: 47 Ads Content Social Other From Calls: 22 Ads Content Socia…" at bounding box center [741, 223] width 881 height 988
click at [743, 708] on link "1" at bounding box center [736, 705] width 24 height 24
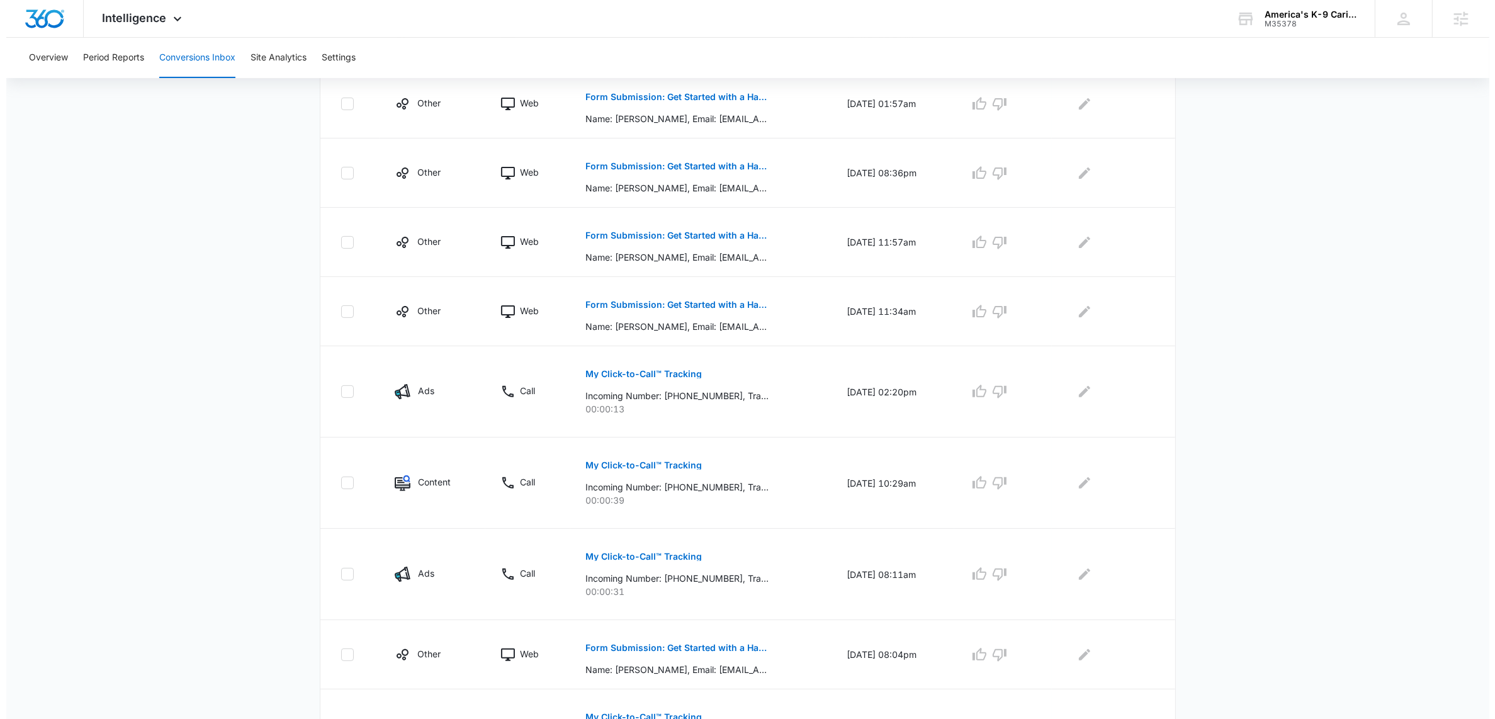
scroll to position [0, 0]
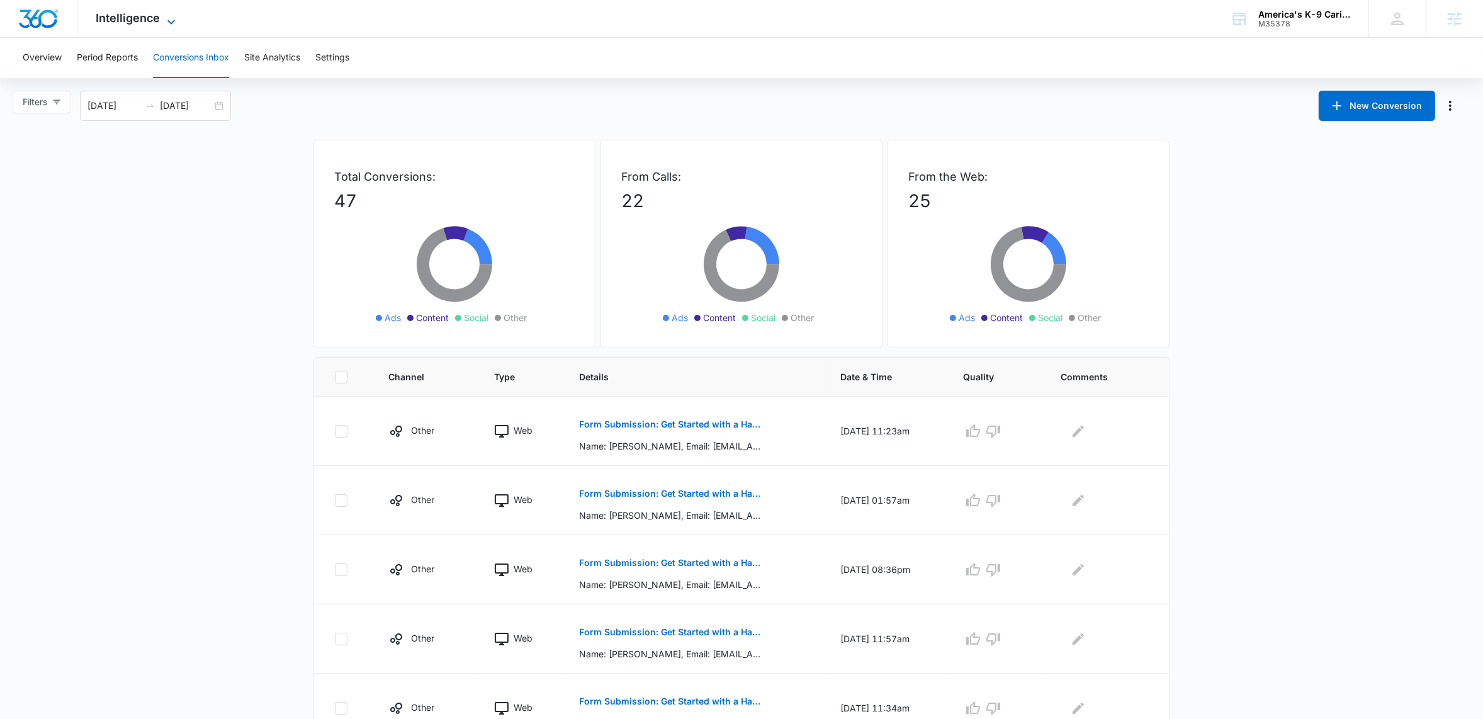
click at [172, 20] on icon at bounding box center [171, 21] width 15 height 15
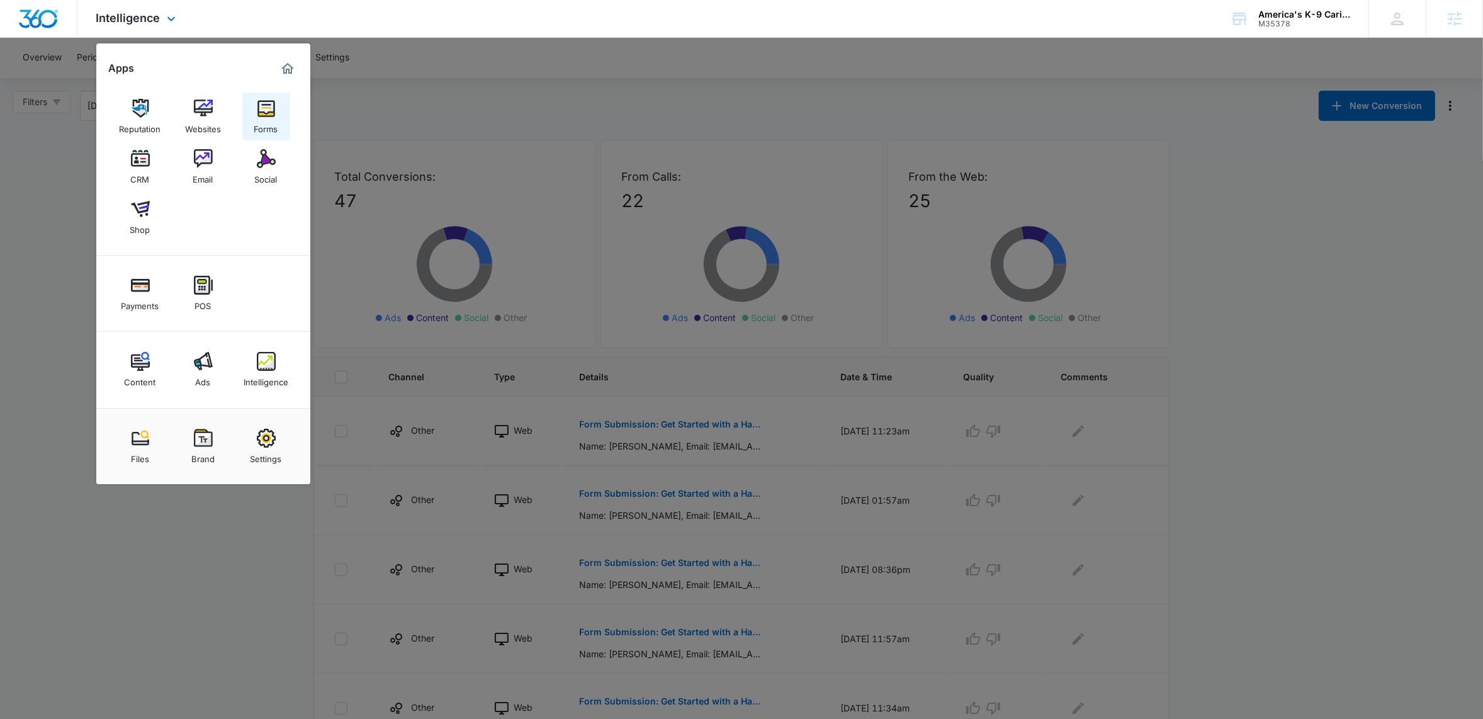
click at [274, 123] on div "Forms" at bounding box center [266, 126] width 24 height 16
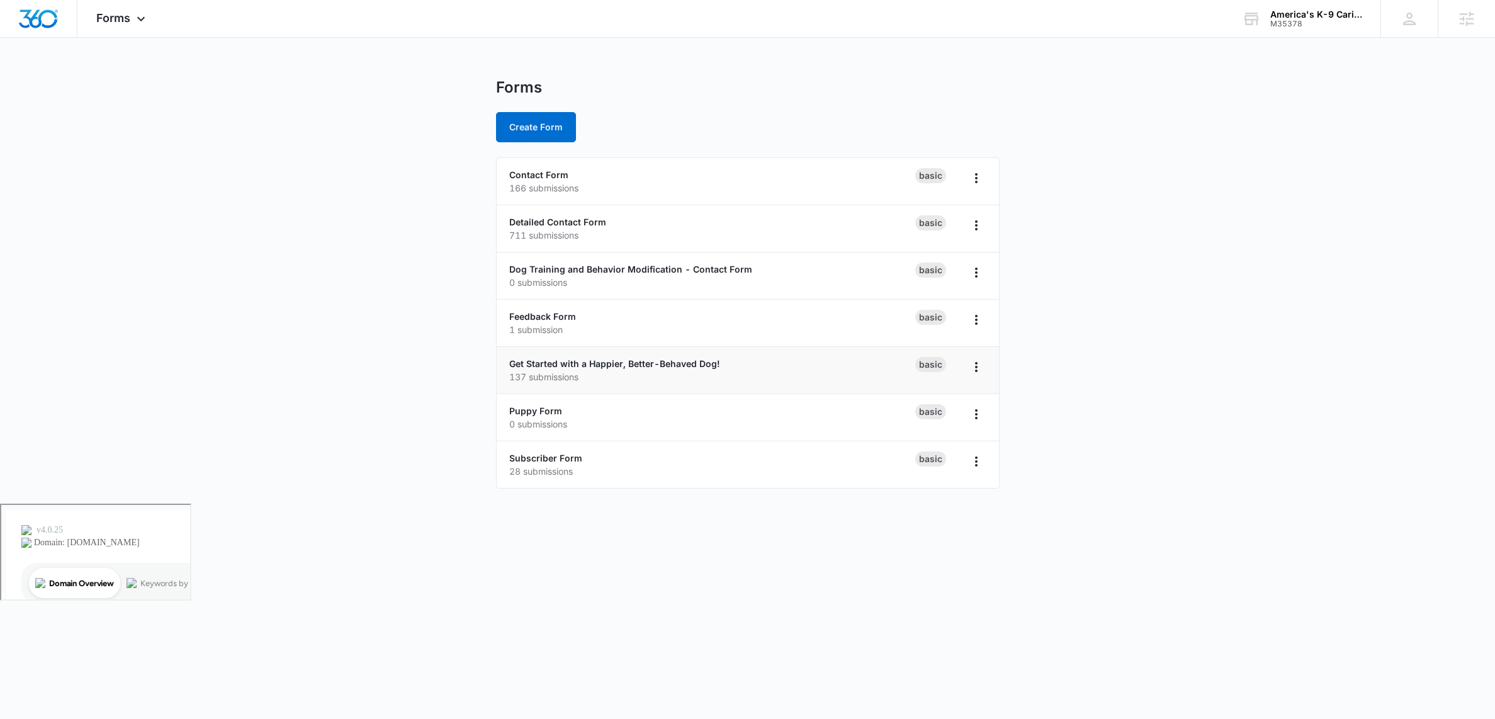
click at [654, 354] on li "Get Started with a Happier, Better-Behaved Dog! 137 submissions Basic" at bounding box center [748, 370] width 502 height 47
click at [649, 368] on link "Get Started with a Happier, Better-Behaved Dog!" at bounding box center [614, 363] width 211 height 11
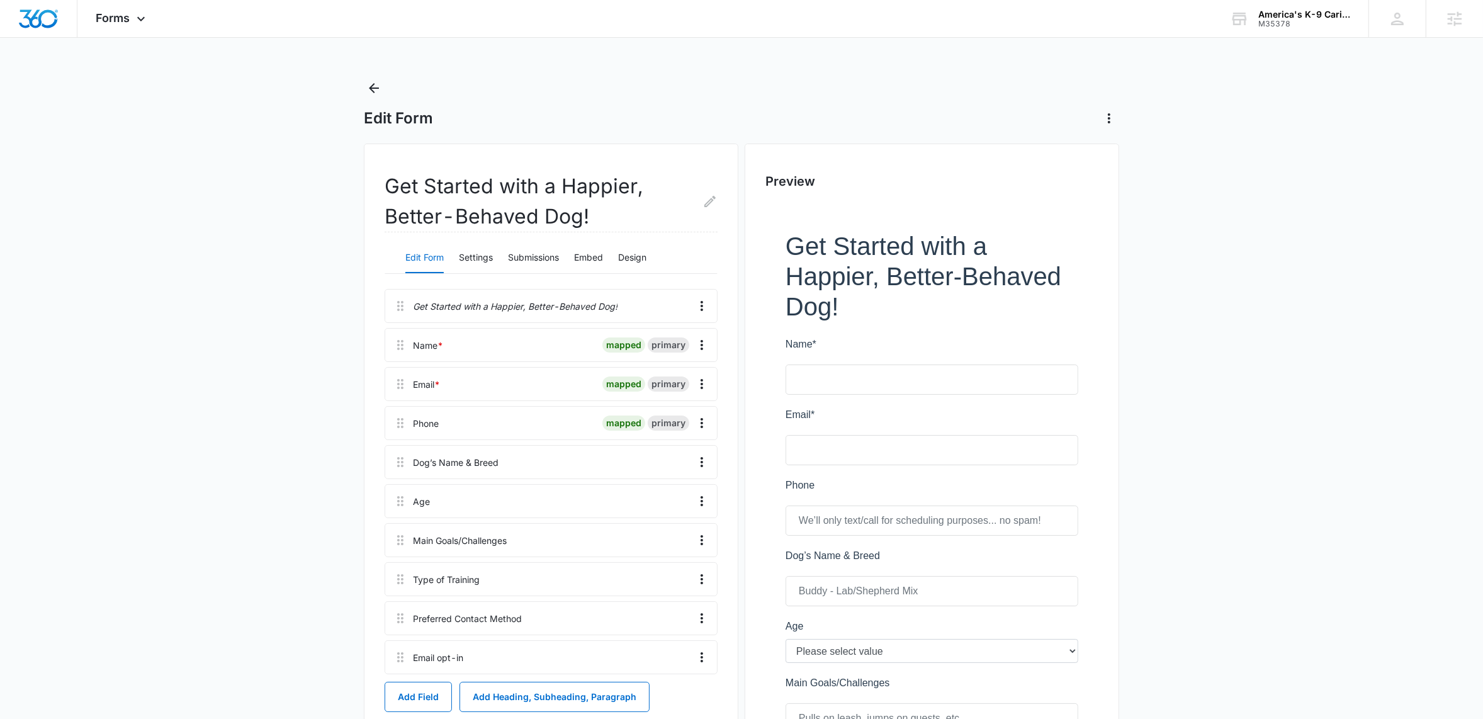
click at [250, 125] on main "Edit Form Get Started with a Happier, Better-Behaved Dog! Edit Form Settings Su…" at bounding box center [741, 638] width 1483 height 1120
click at [375, 89] on icon "Back" at bounding box center [373, 88] width 15 height 15
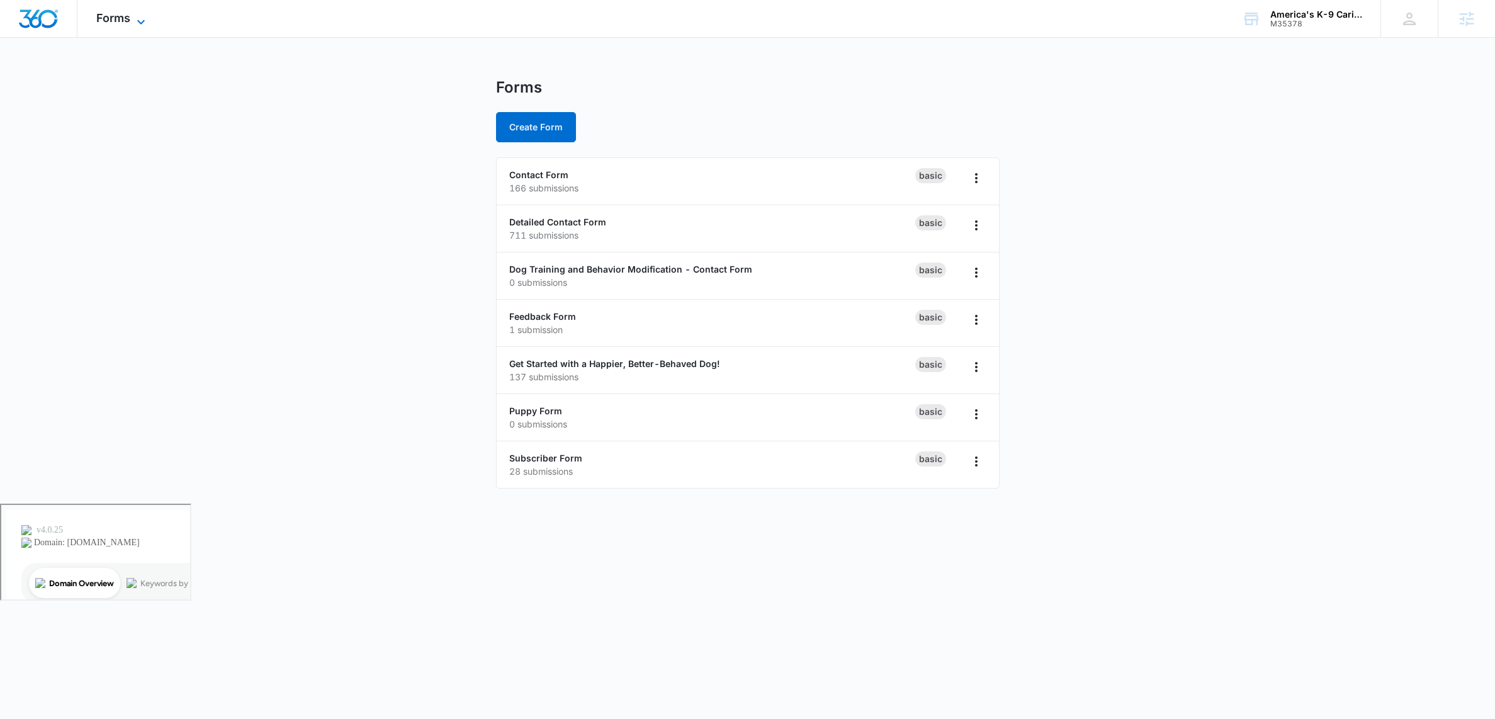
click at [137, 20] on icon at bounding box center [140, 21] width 15 height 15
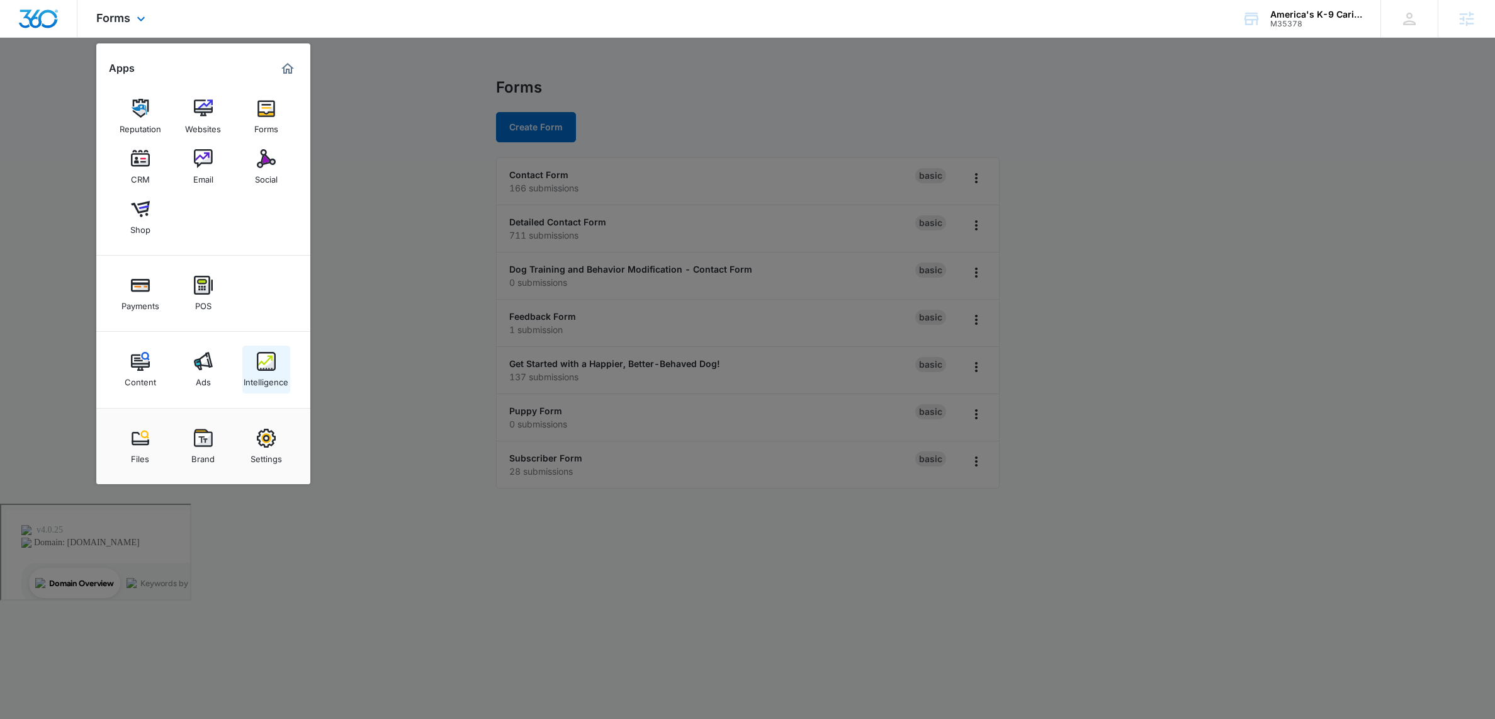
click at [271, 363] on img at bounding box center [266, 361] width 19 height 19
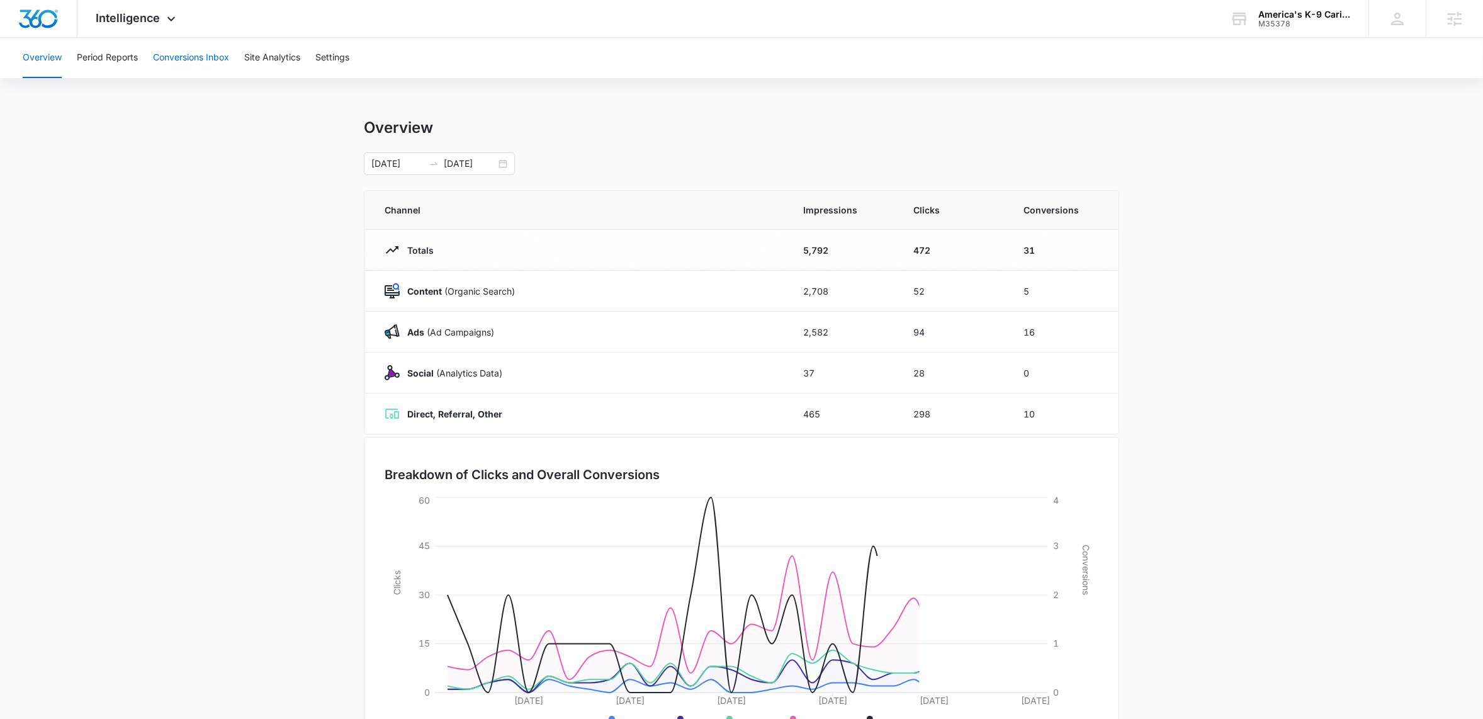
click at [179, 52] on button "Conversions Inbox" at bounding box center [191, 58] width 76 height 40
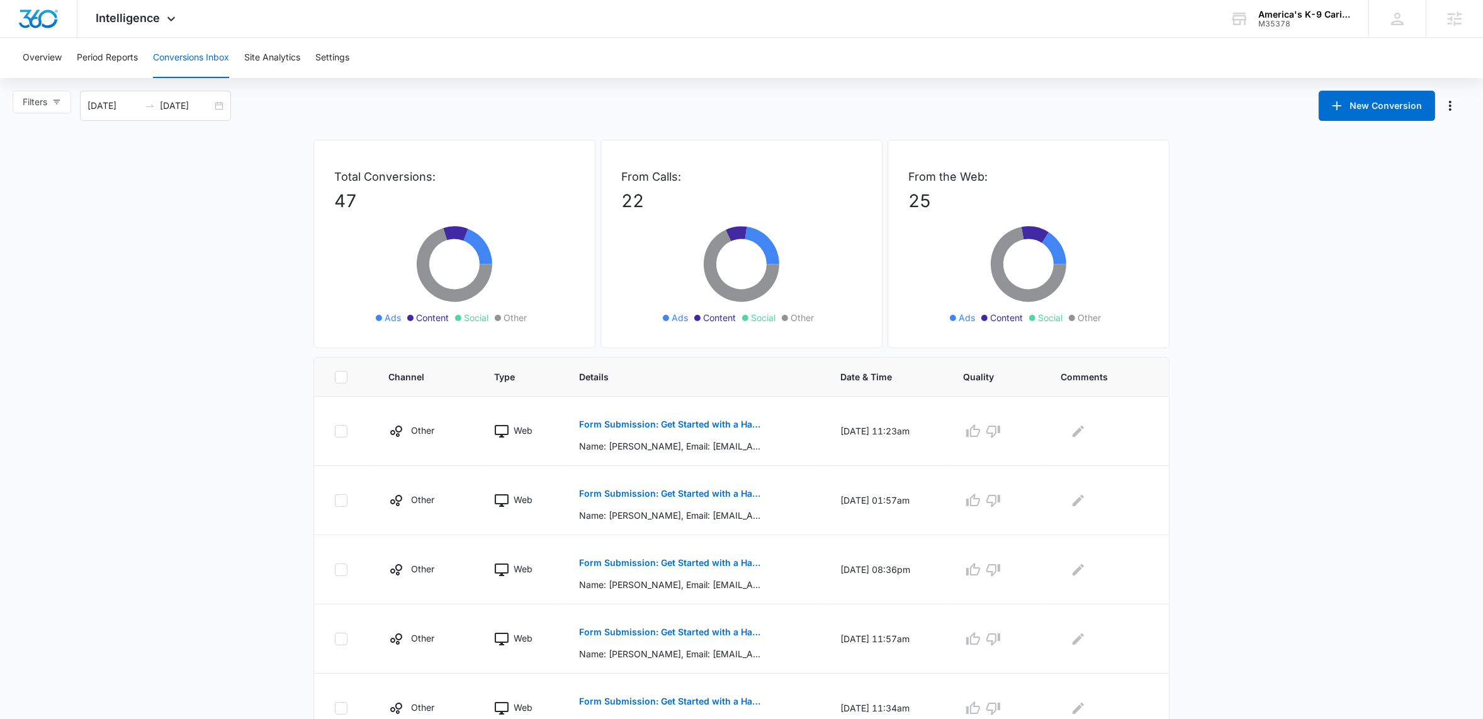
click at [207, 372] on main "Filters 09/10/2025 10/10/2025 New Conversion Total Conversions: 47 Ads Content …" at bounding box center [741, 653] width 1483 height 1125
click at [171, 25] on icon at bounding box center [171, 21] width 15 height 15
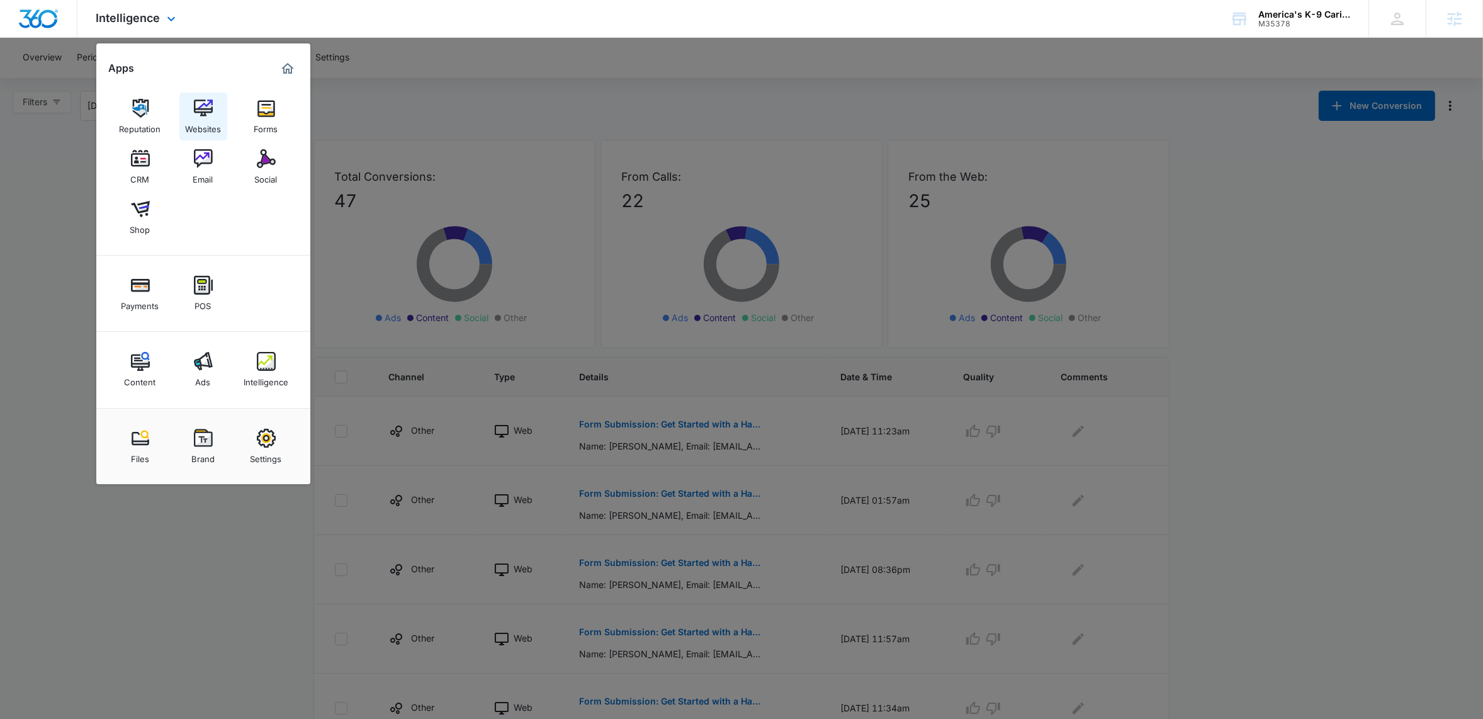
click at [206, 114] on img at bounding box center [203, 108] width 19 height 19
